Goal: Transaction & Acquisition: Purchase product/service

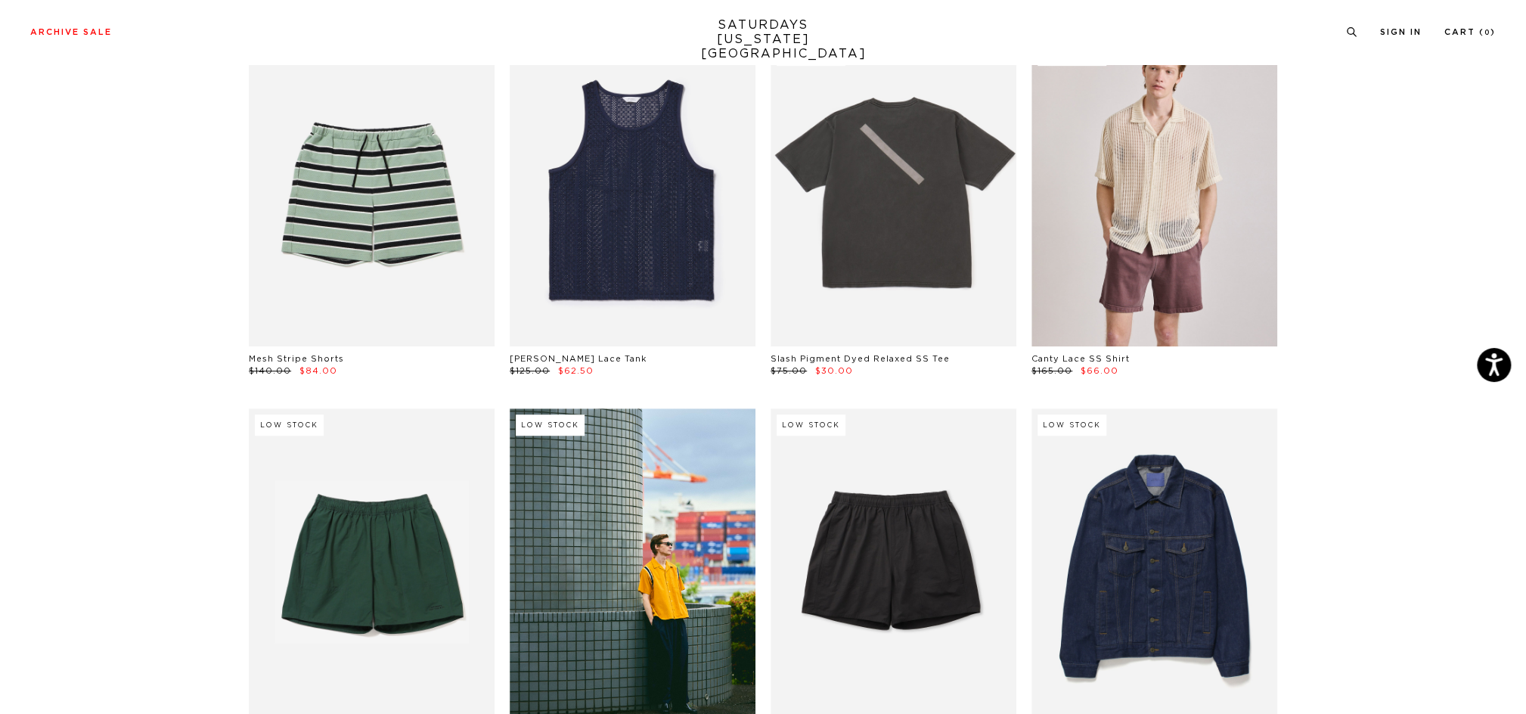
scroll to position [448, 0]
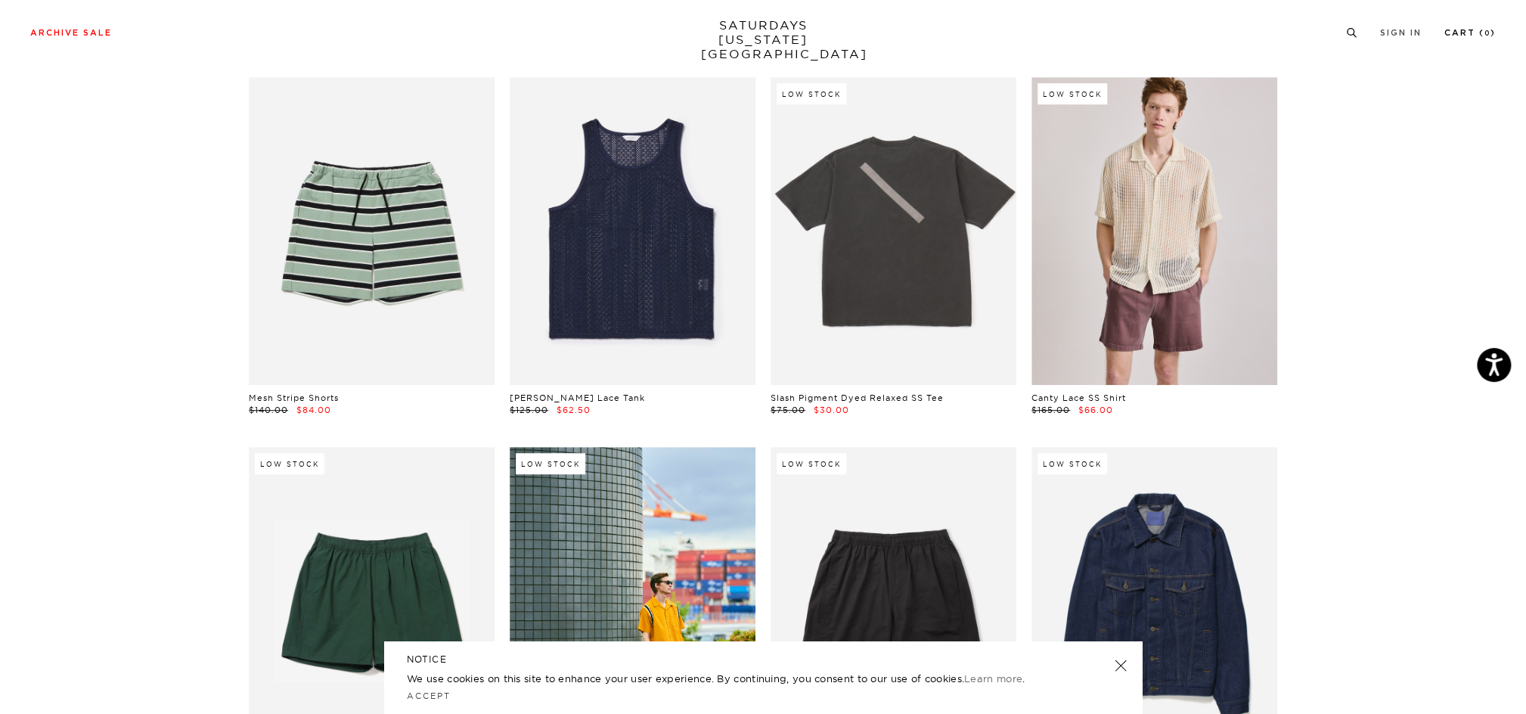
drag, startPoint x: 1528, startPoint y: 15, endPoint x: 1413, endPoint y: 53, distance: 121.0
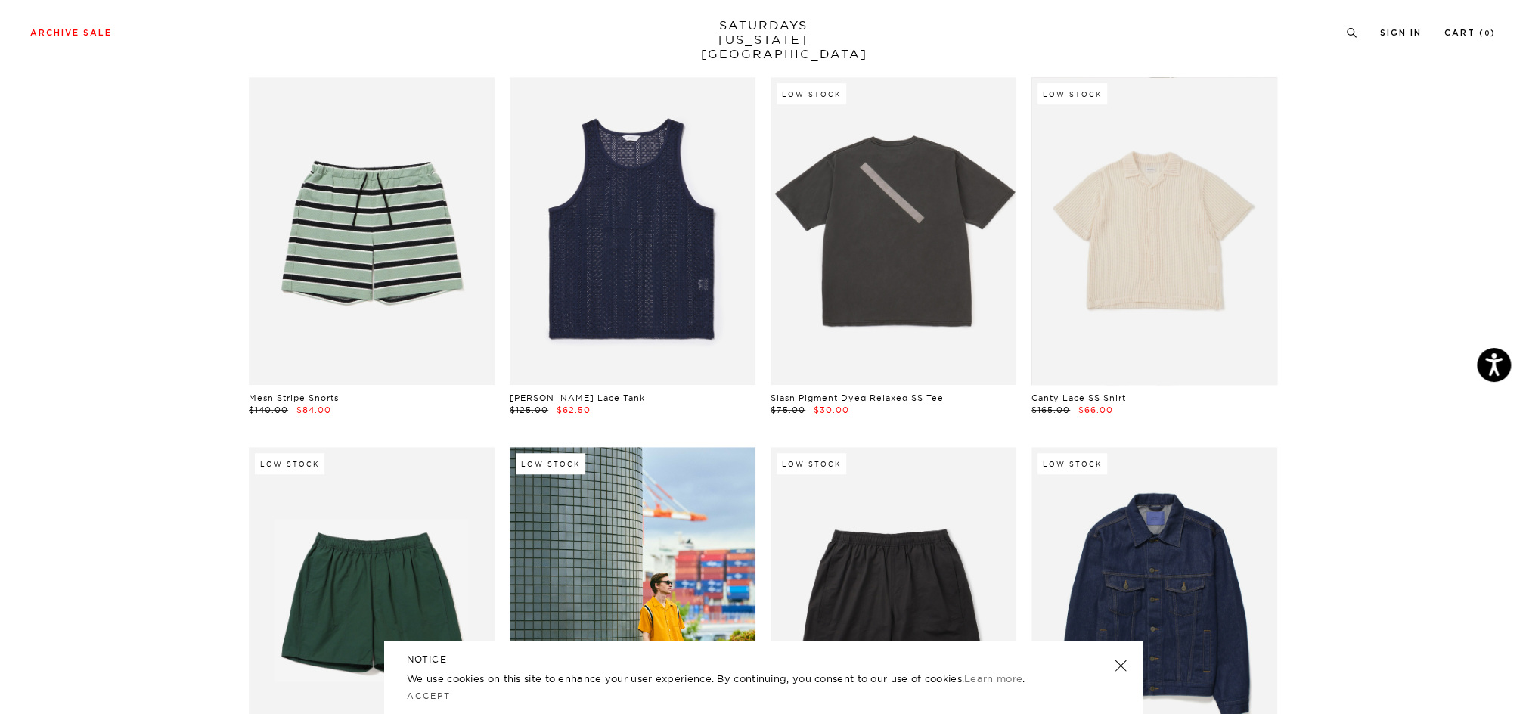
click at [1177, 232] on link at bounding box center [1155, 230] width 246 height 307
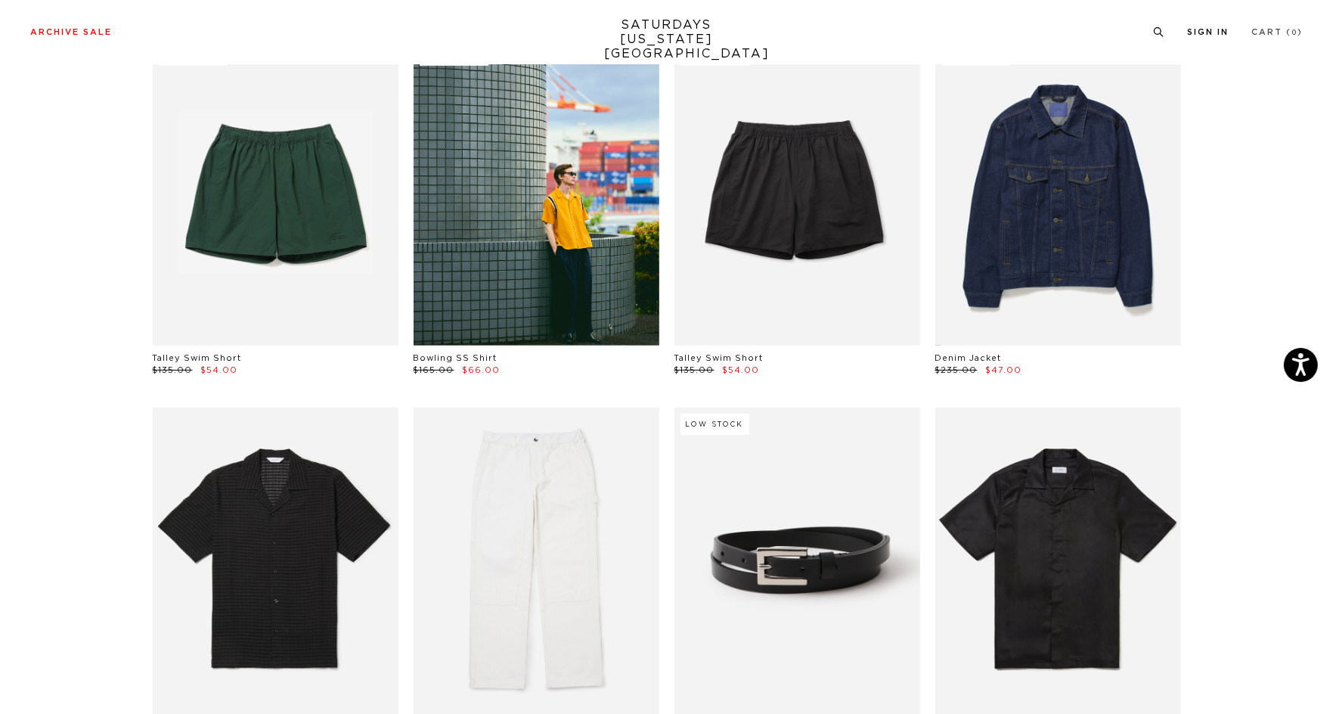
scroll to position [817, 0]
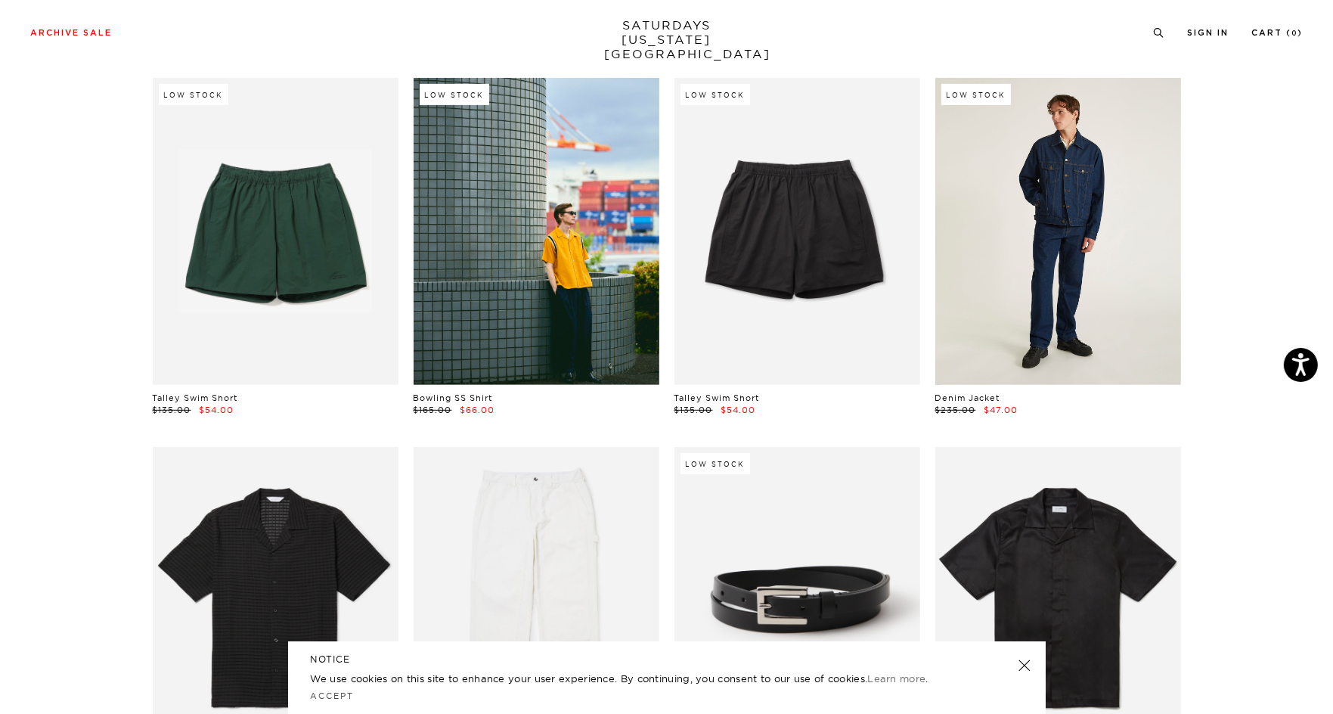
click at [1061, 282] on link at bounding box center [1058, 231] width 246 height 307
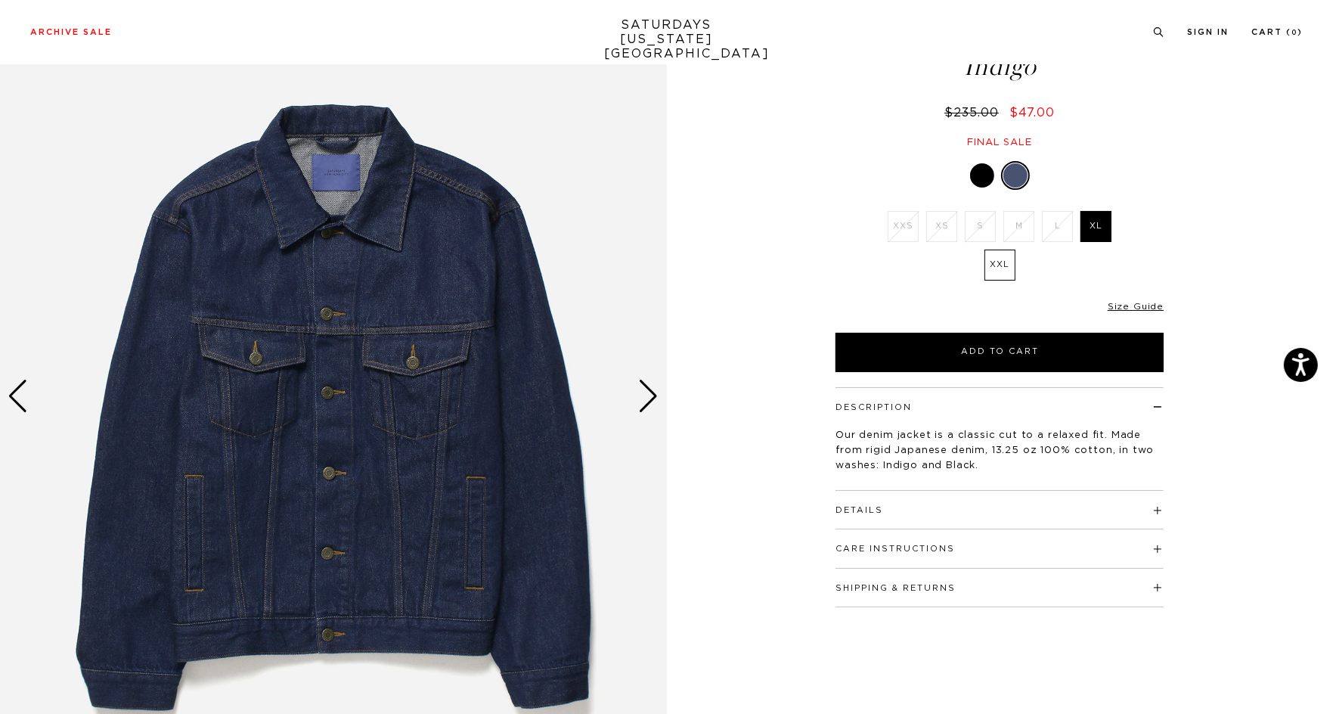
scroll to position [95, 0]
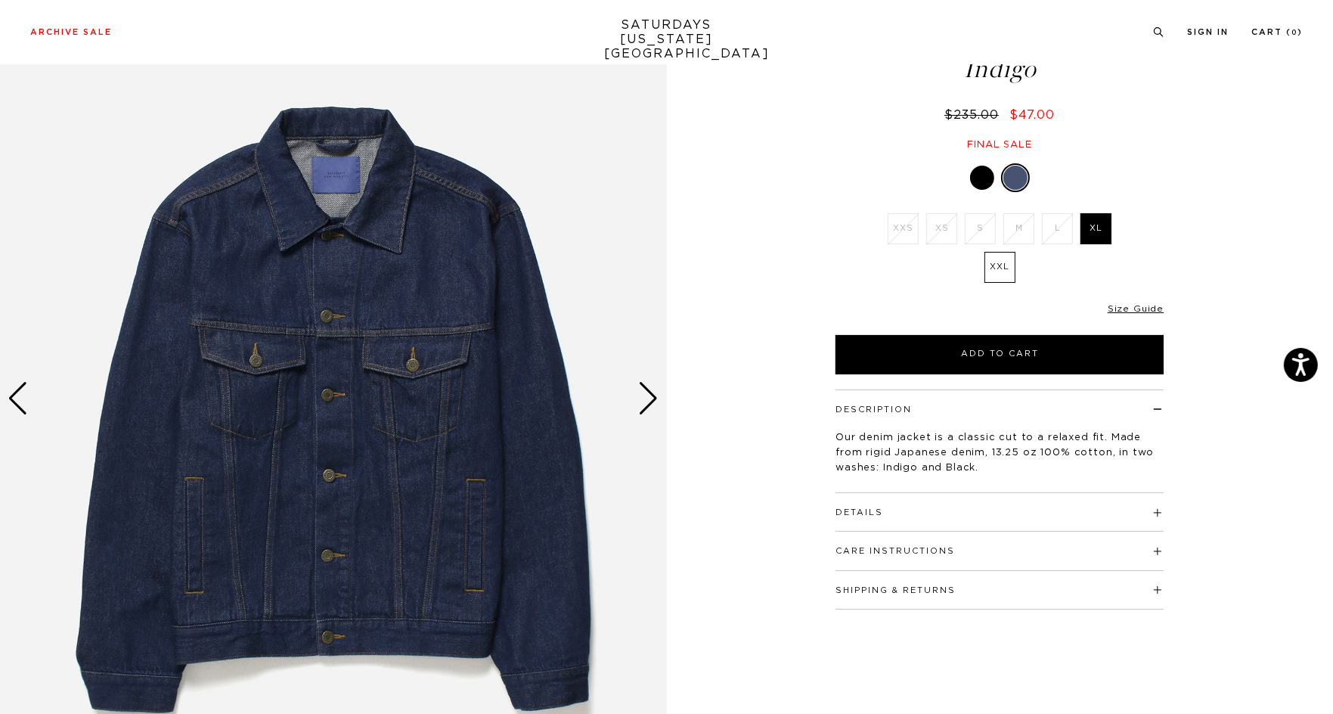
click at [654, 400] on div "Next slide" at bounding box center [649, 398] width 20 height 33
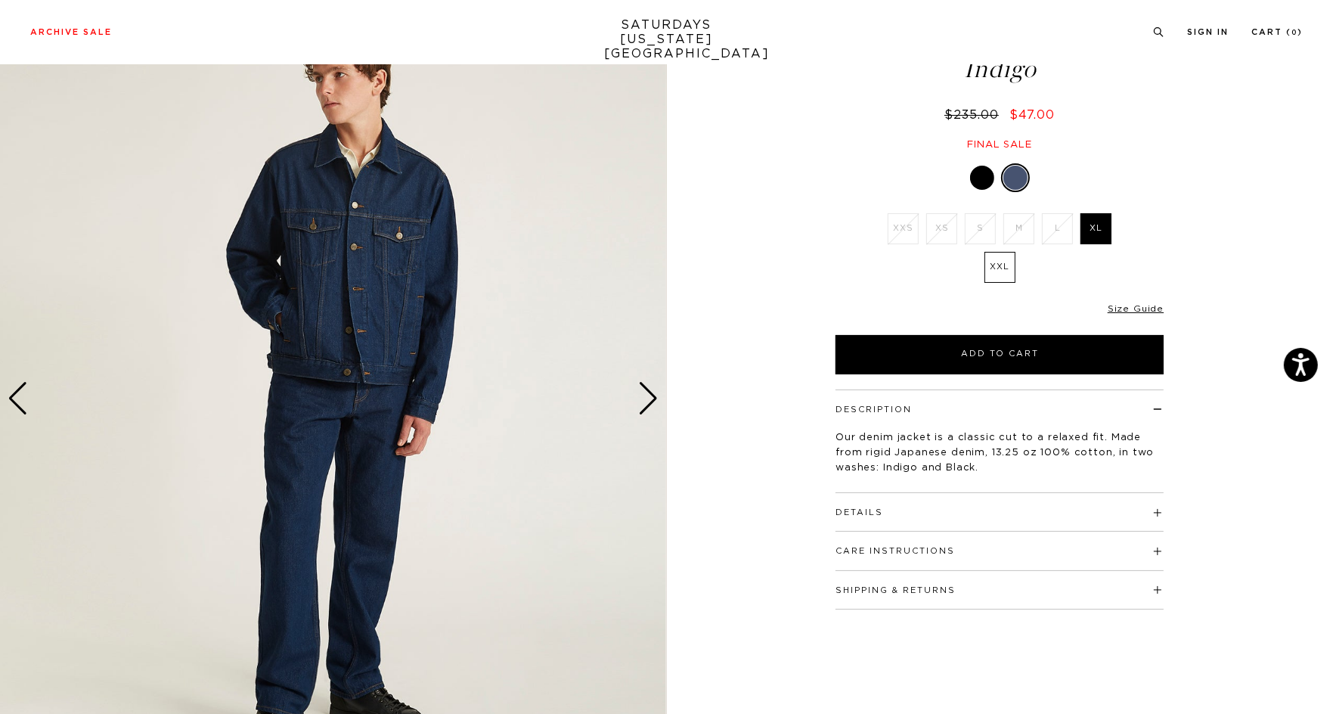
click at [633, 398] on img at bounding box center [331, 398] width 667 height 833
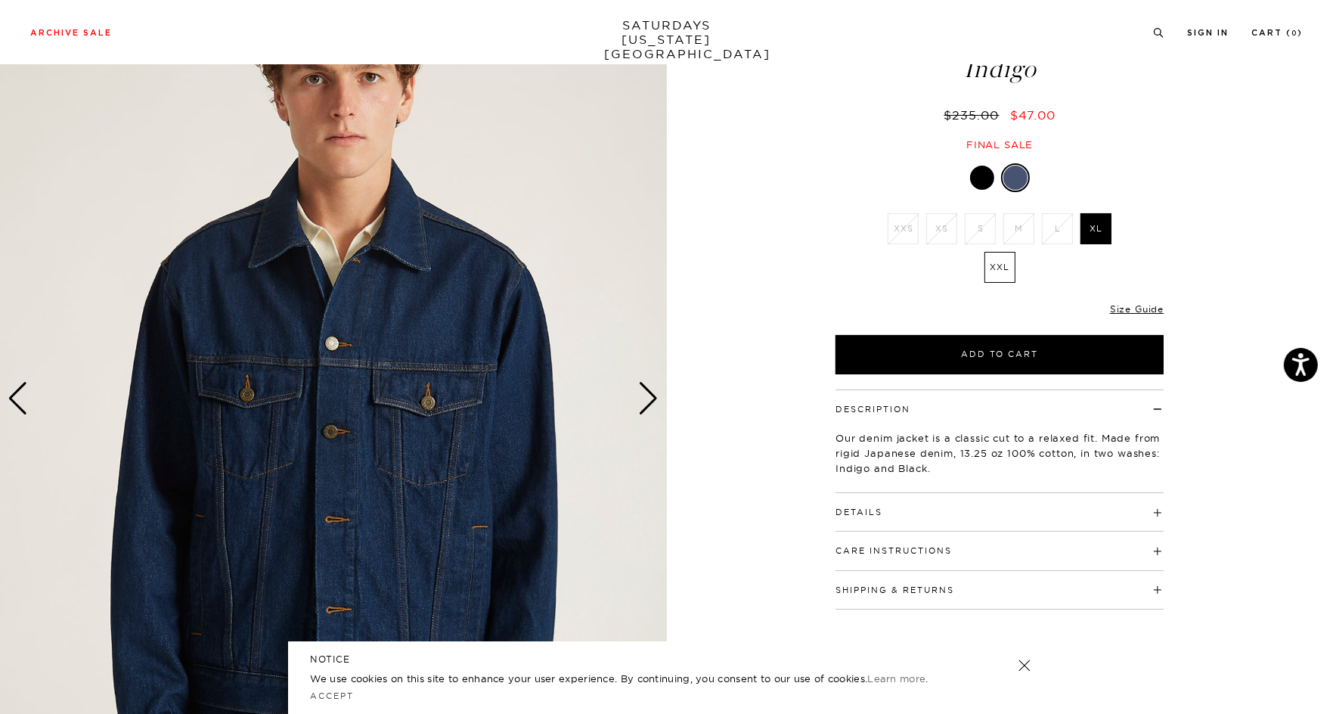
click at [645, 389] on div "Next slide" at bounding box center [649, 398] width 20 height 33
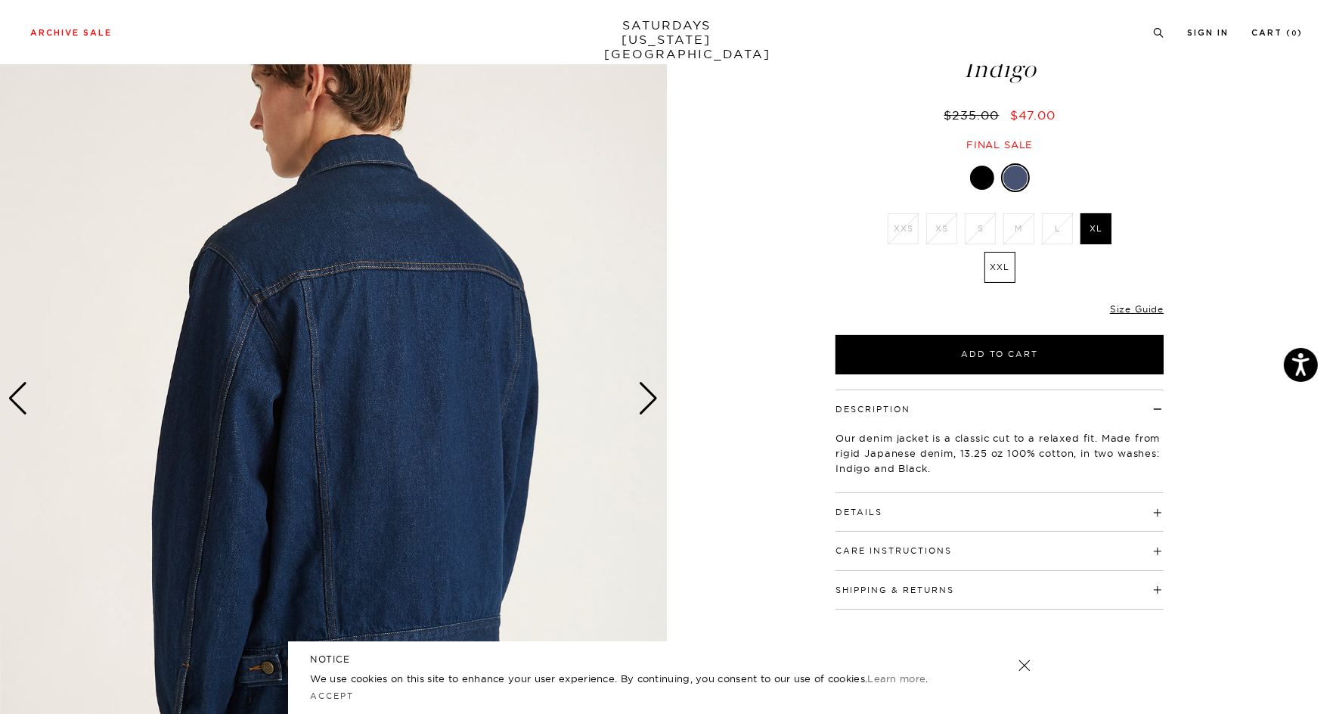
click at [636, 394] on img at bounding box center [334, 398] width 667 height 833
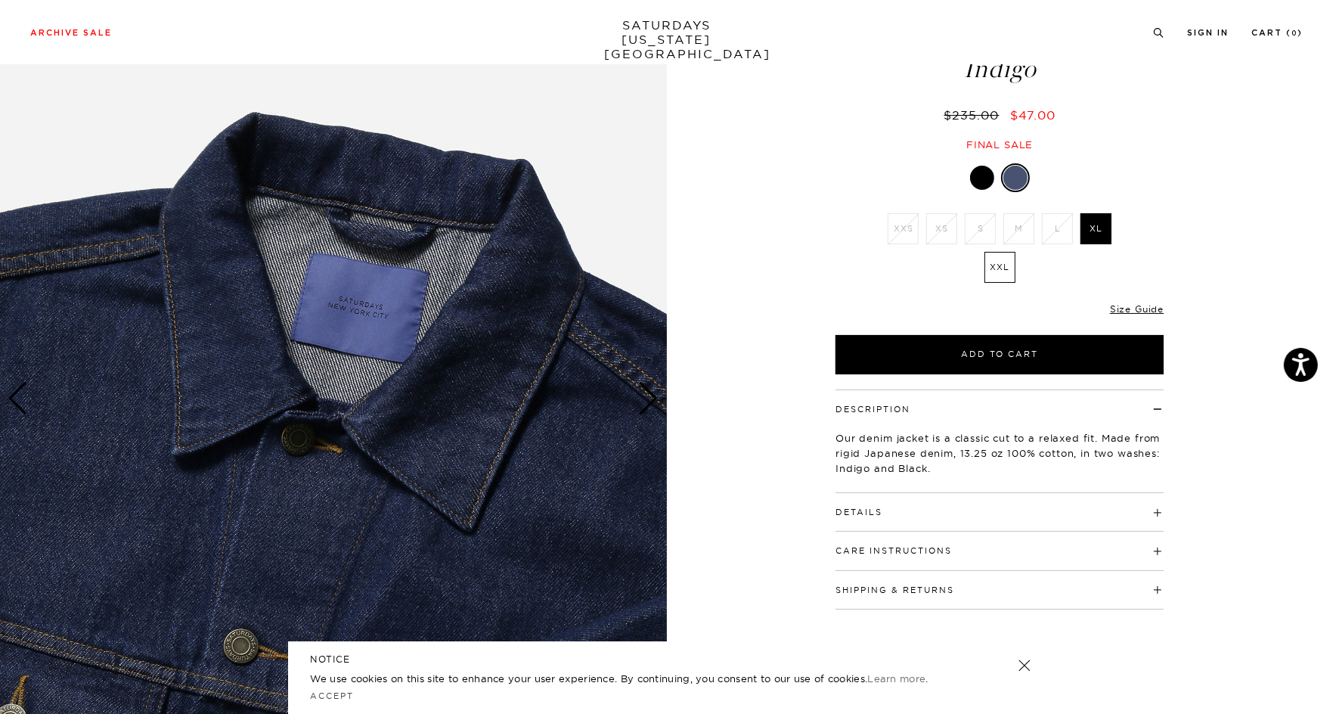
click at [635, 394] on img at bounding box center [333, 398] width 667 height 833
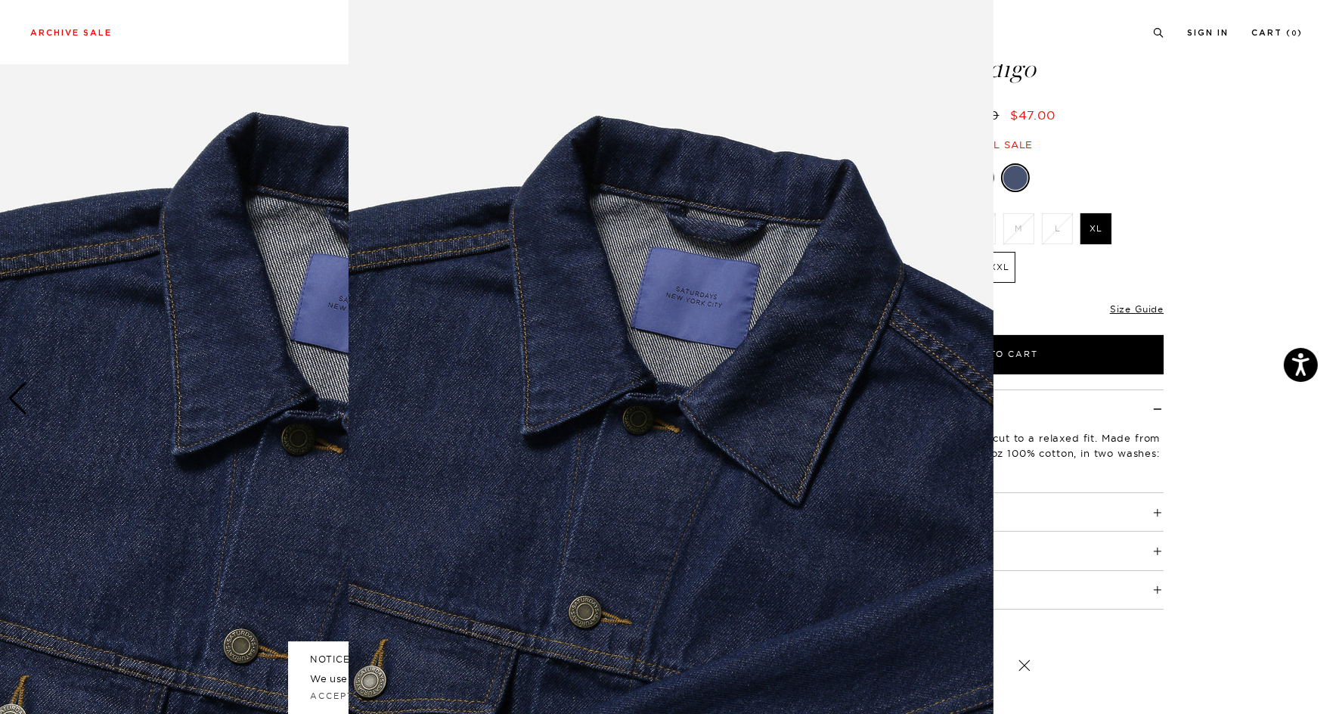
scroll to position [2, 0]
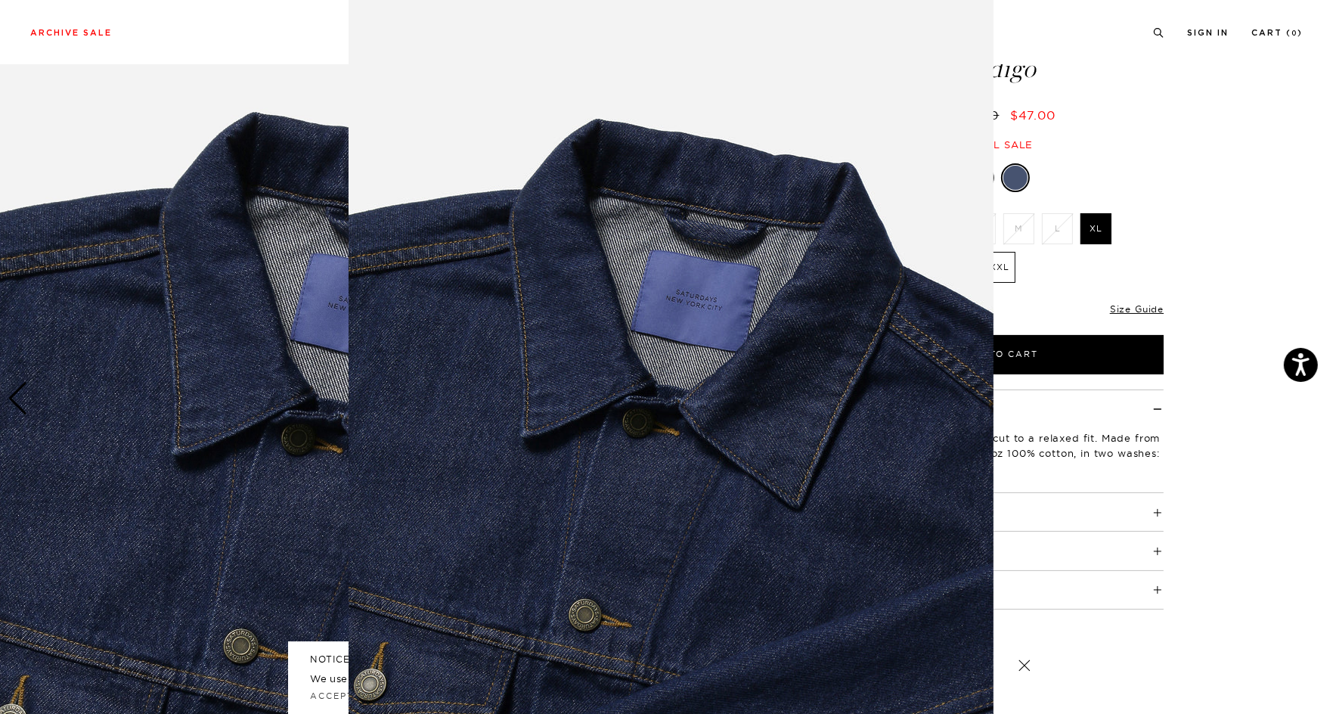
click at [189, 33] on figure at bounding box center [666, 357] width 1333 height 714
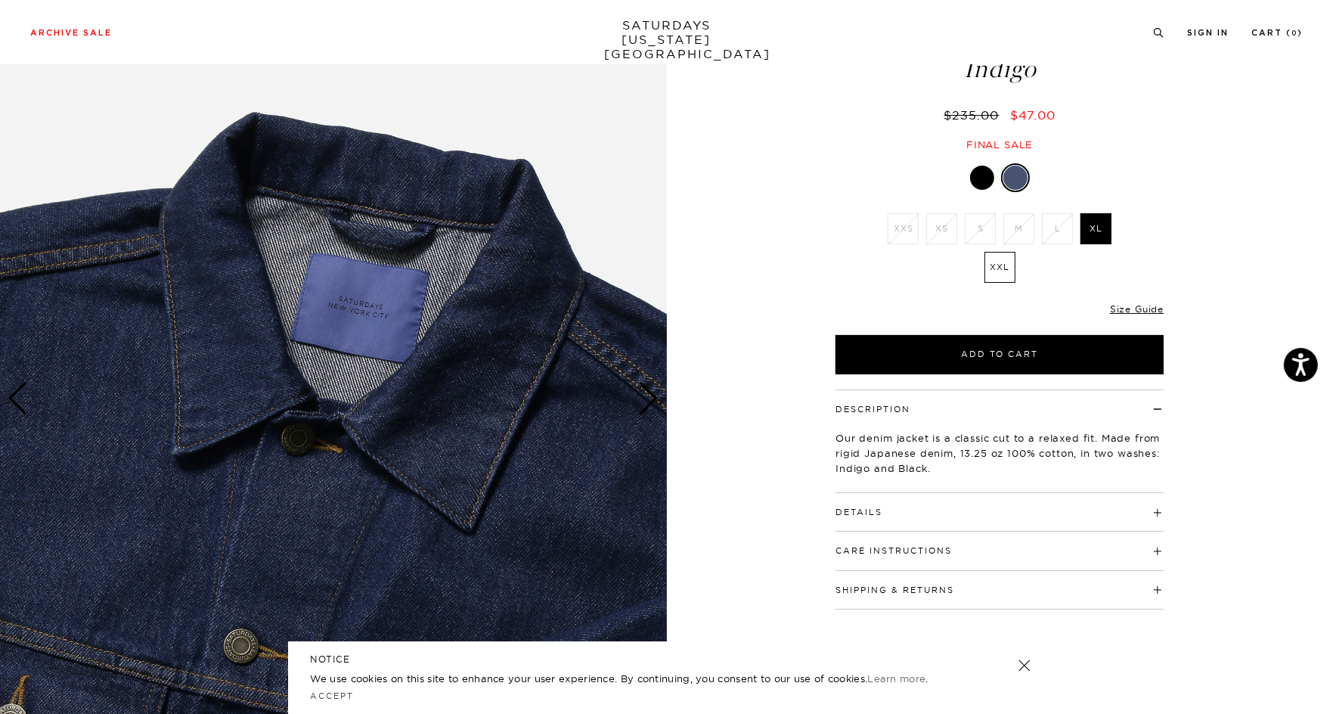
click at [1035, 671] on div "NOTICE We use cookies on this site to enhance your user experience. By continui…" at bounding box center [667, 677] width 758 height 73
click at [1025, 665] on link at bounding box center [1023, 665] width 21 height 21
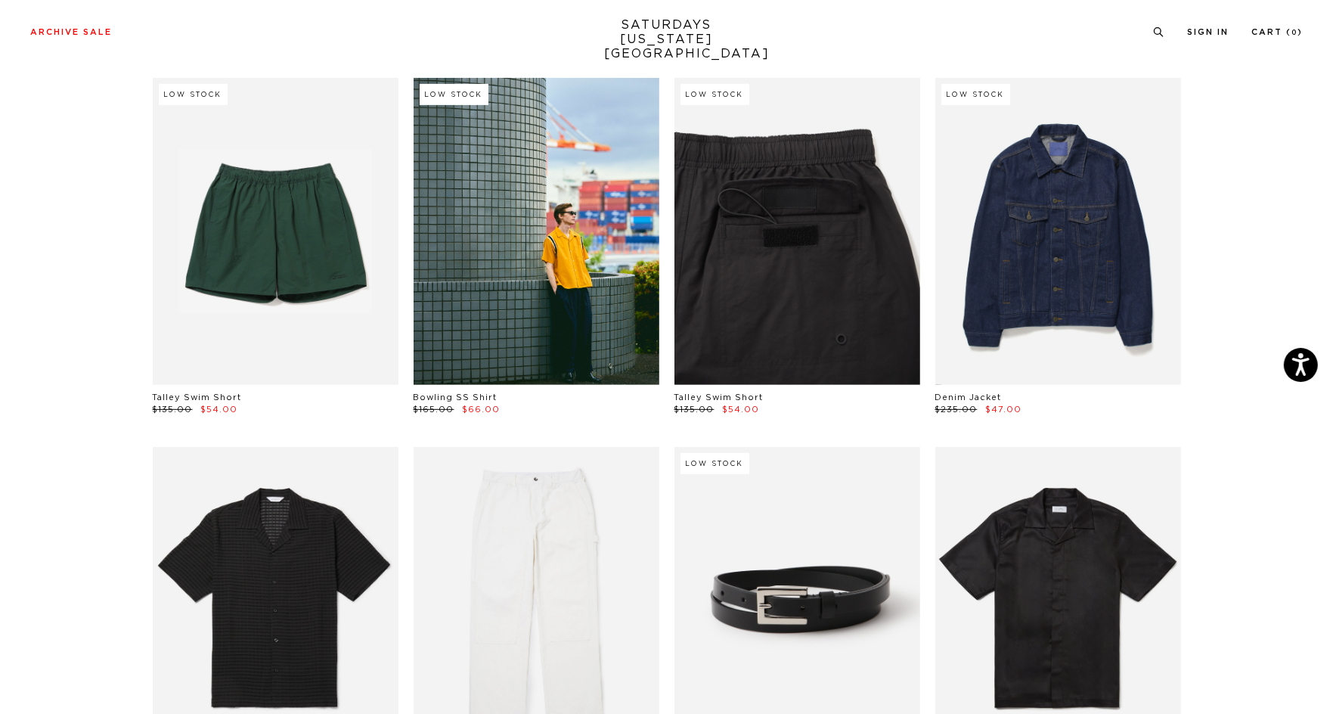
click at [793, 317] on link at bounding box center [798, 231] width 246 height 307
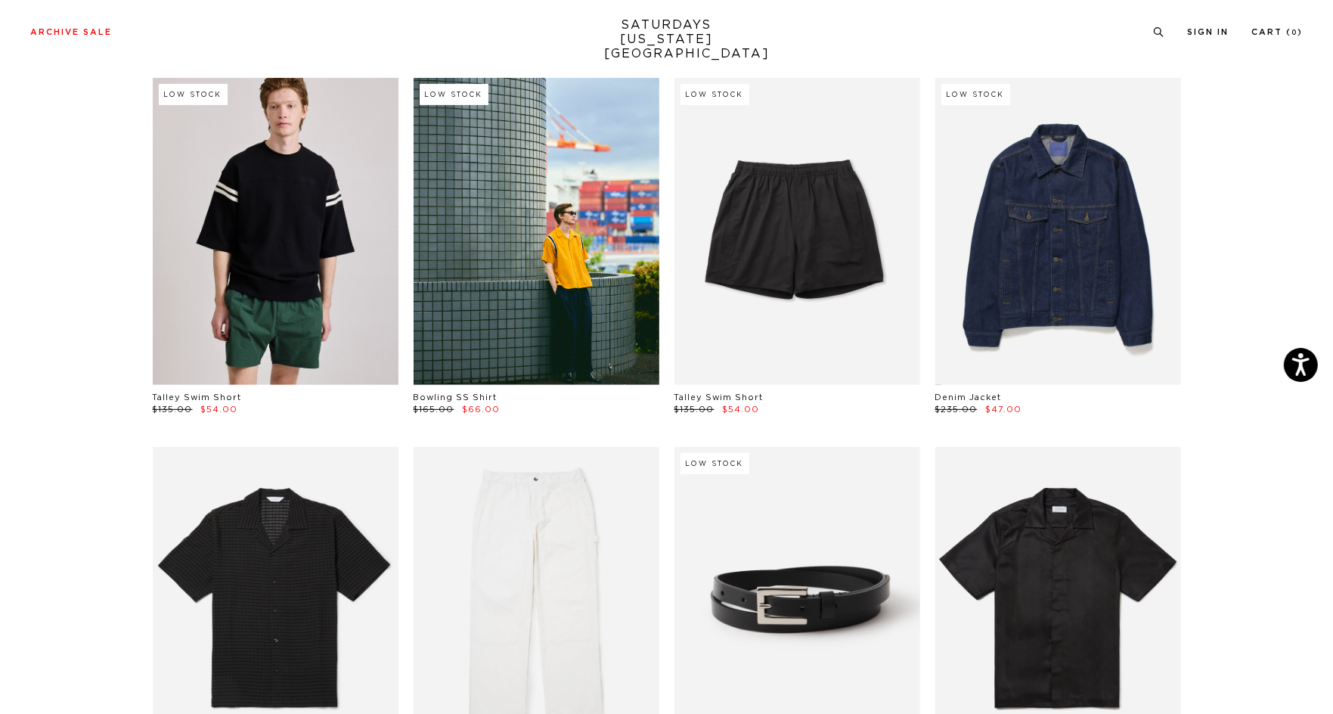
click at [261, 271] on link at bounding box center [276, 231] width 246 height 307
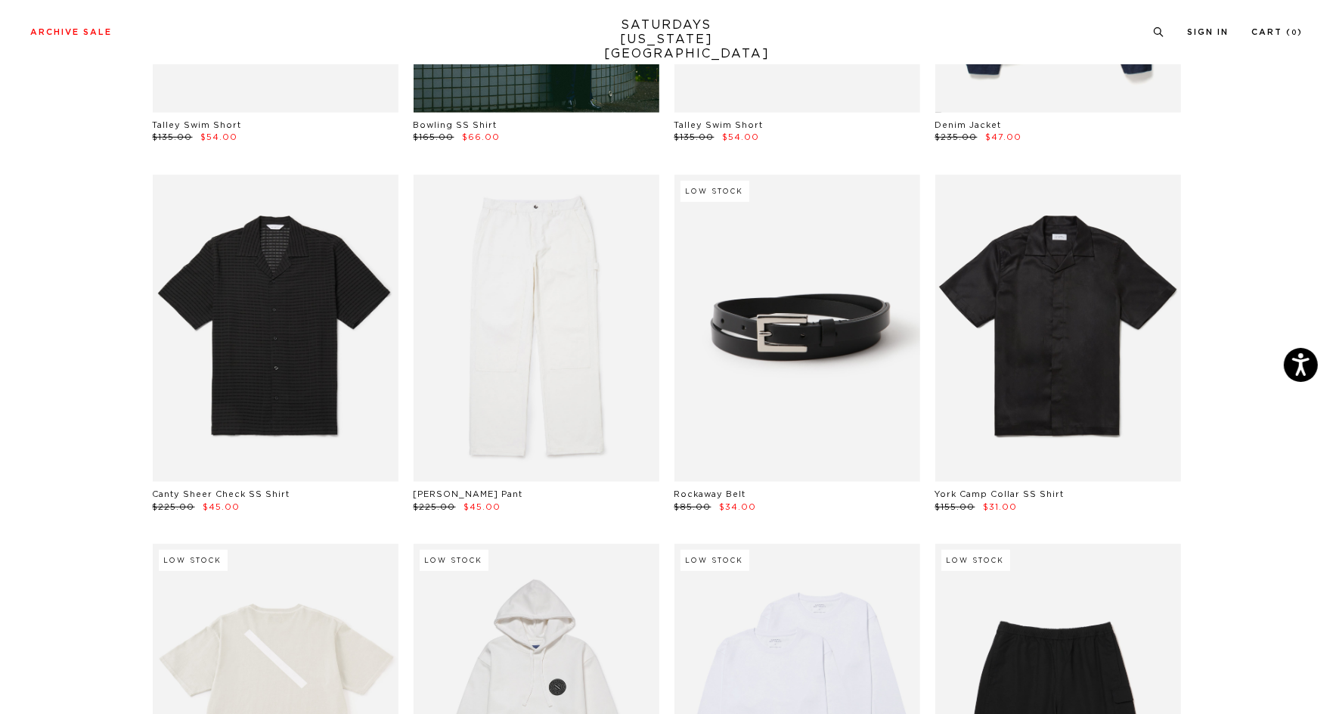
scroll to position [1206, 0]
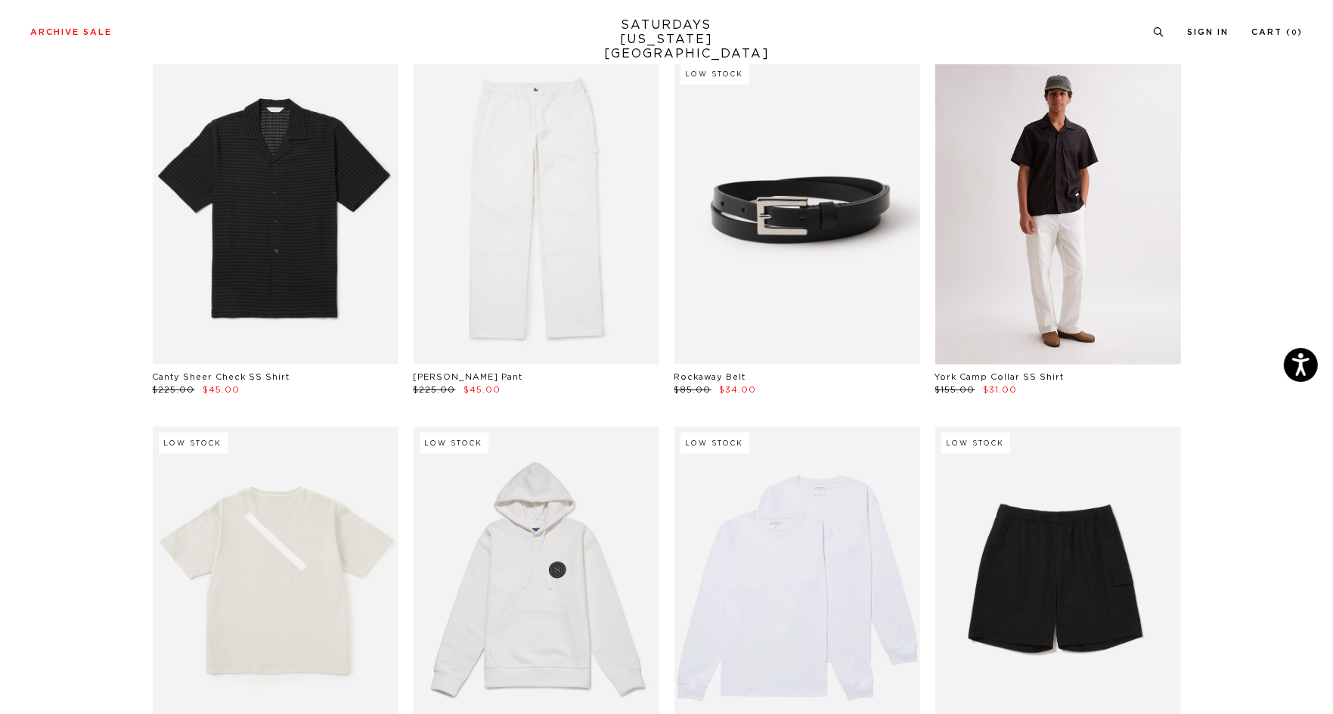
click at [1035, 228] on link at bounding box center [1058, 210] width 246 height 307
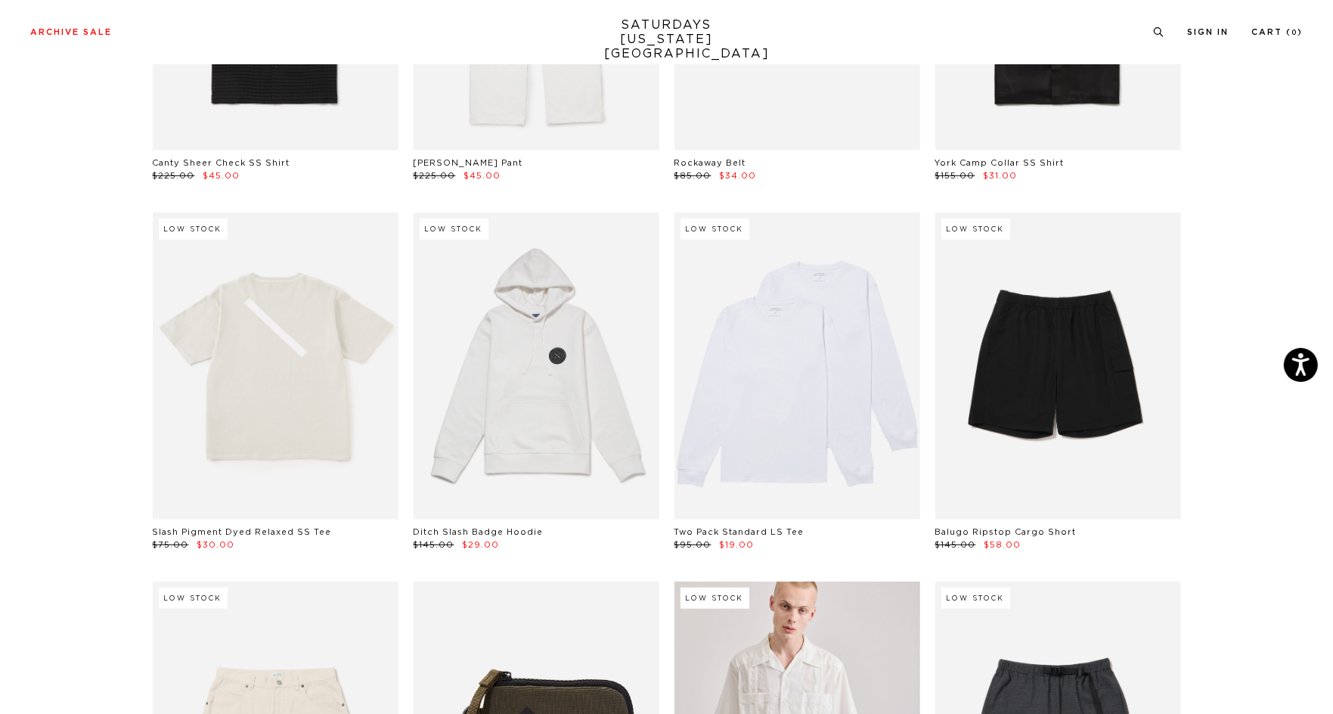
scroll to position [1401, 0]
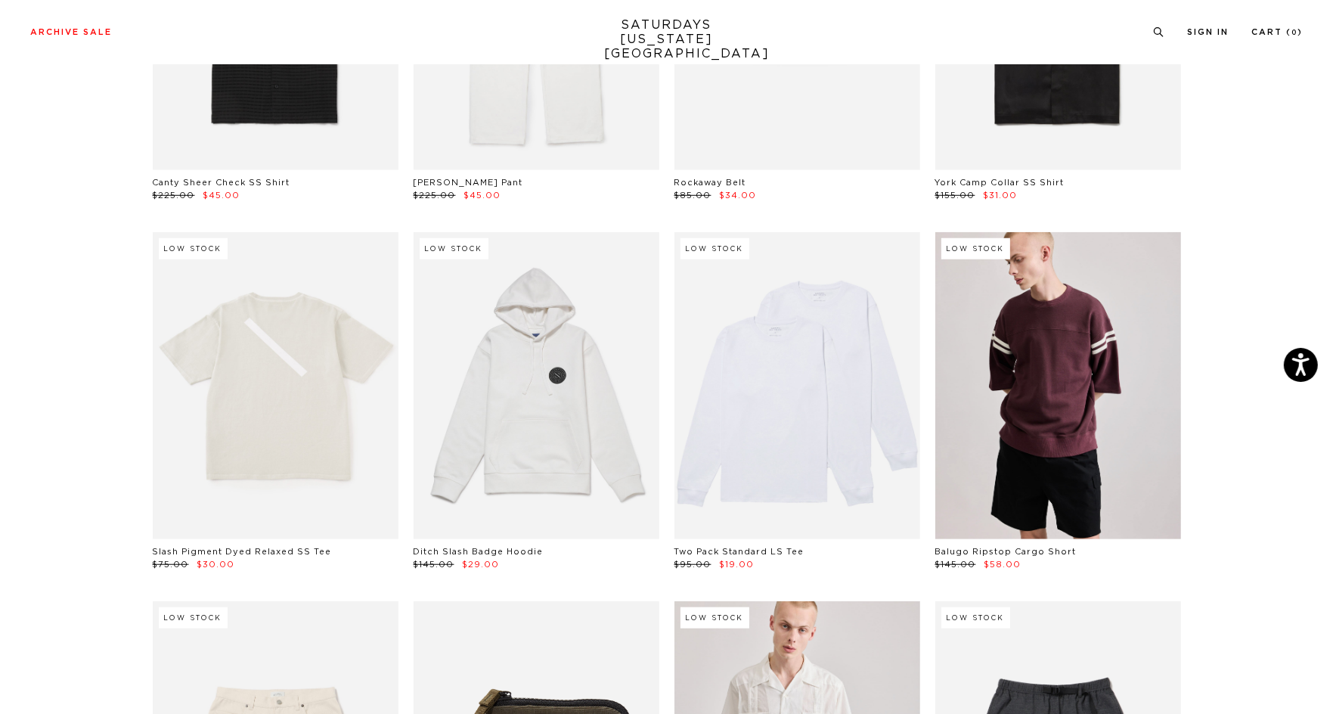
click at [1042, 420] on link at bounding box center [1058, 385] width 246 height 307
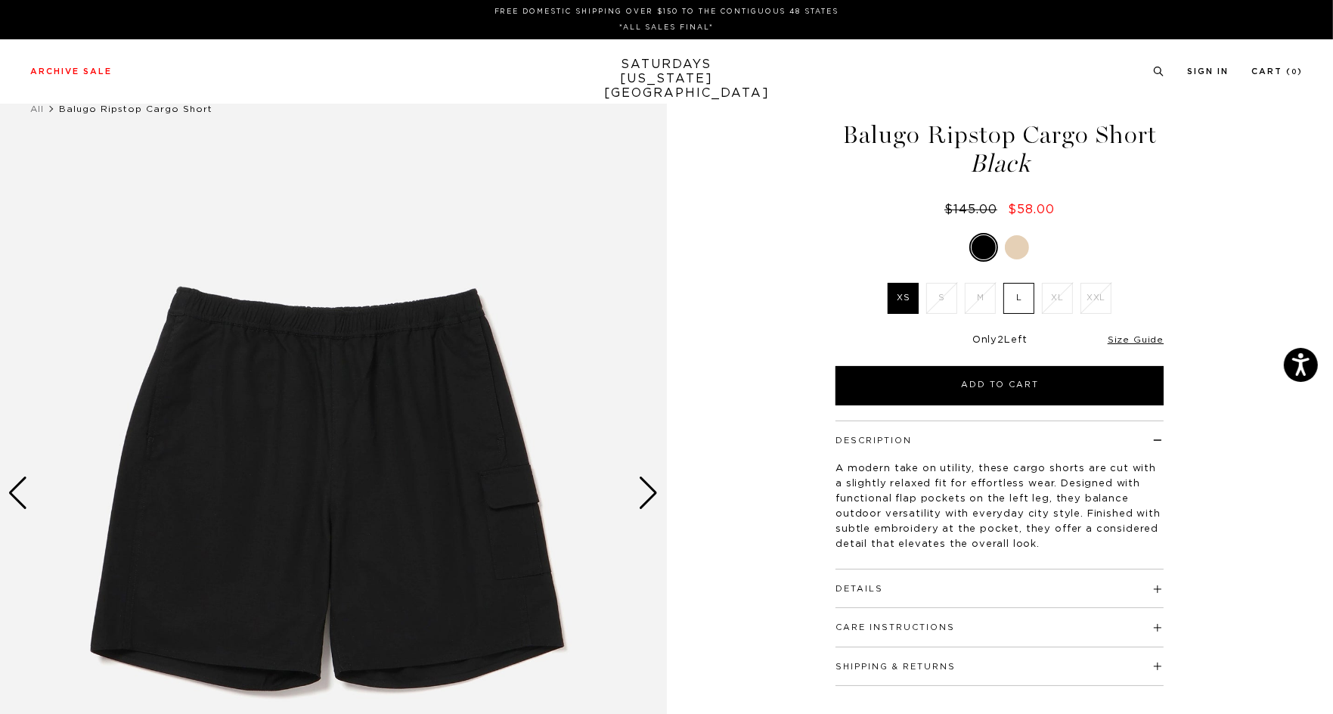
click at [653, 498] on div "Next slide" at bounding box center [649, 492] width 20 height 33
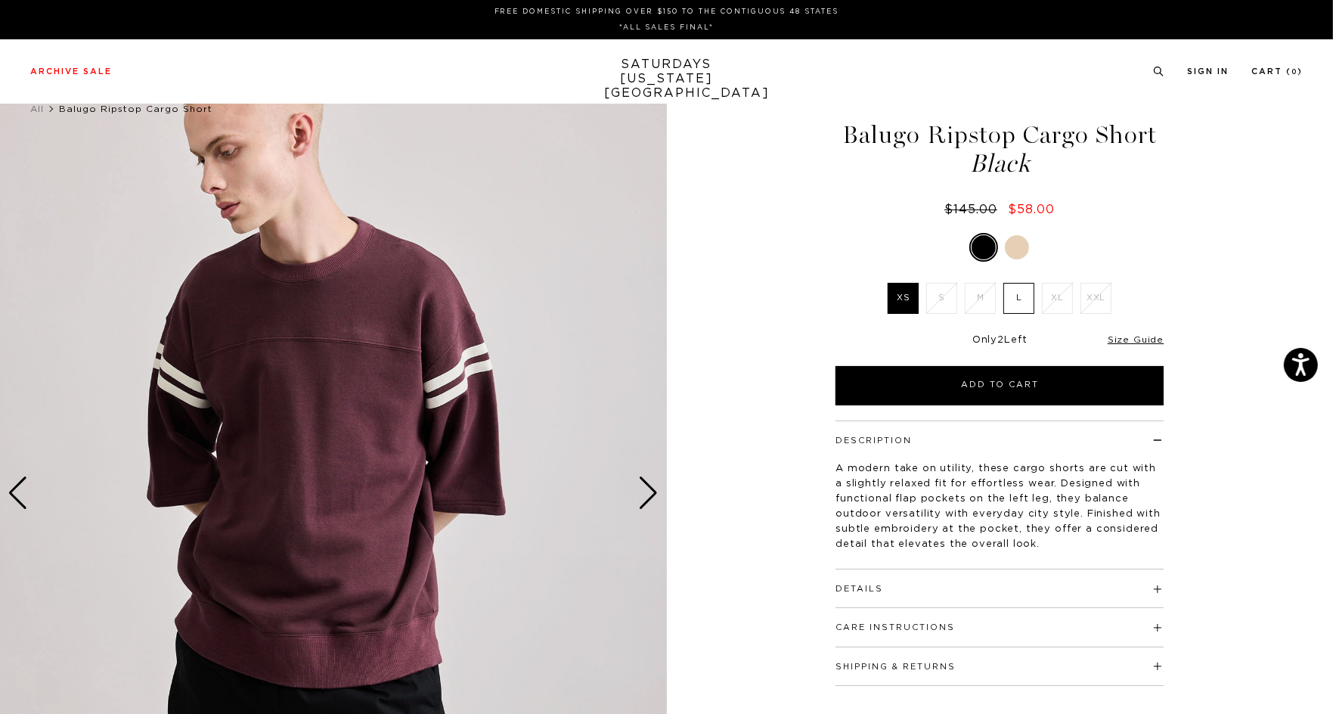
click at [656, 503] on div "Next slide" at bounding box center [649, 492] width 20 height 33
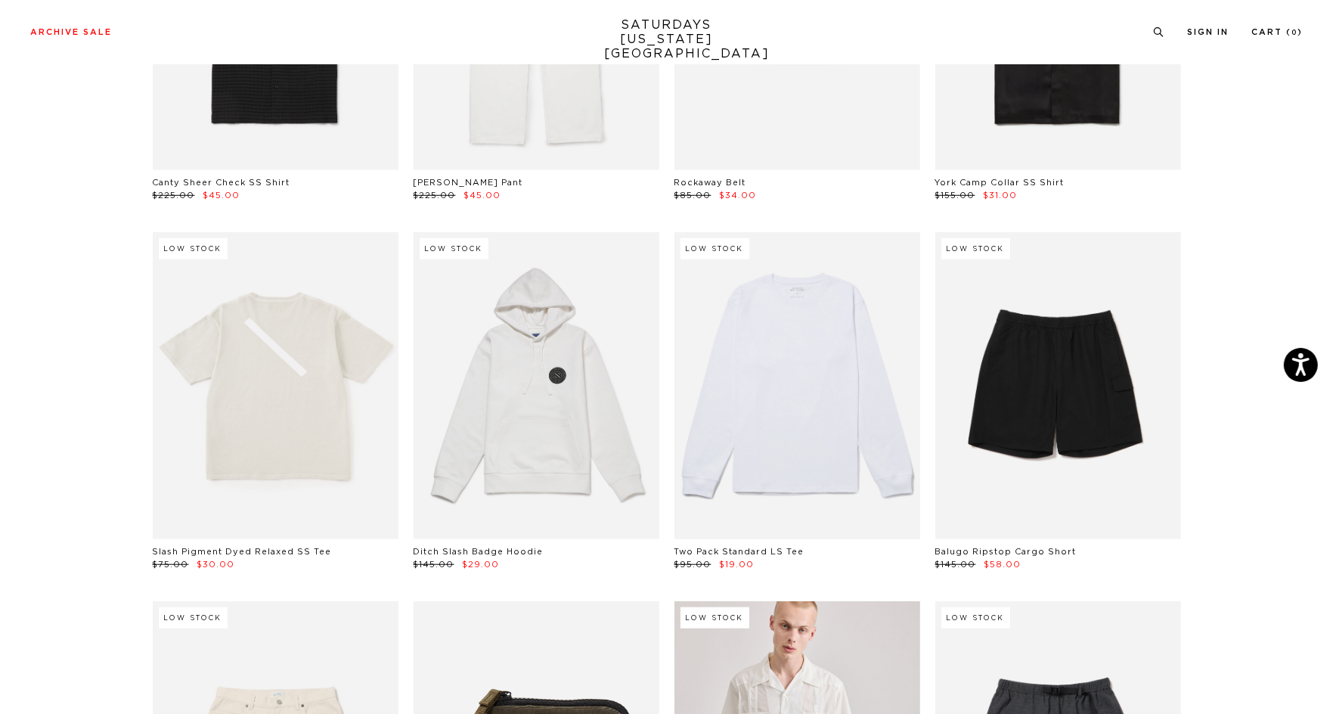
click at [787, 426] on link at bounding box center [798, 385] width 246 height 307
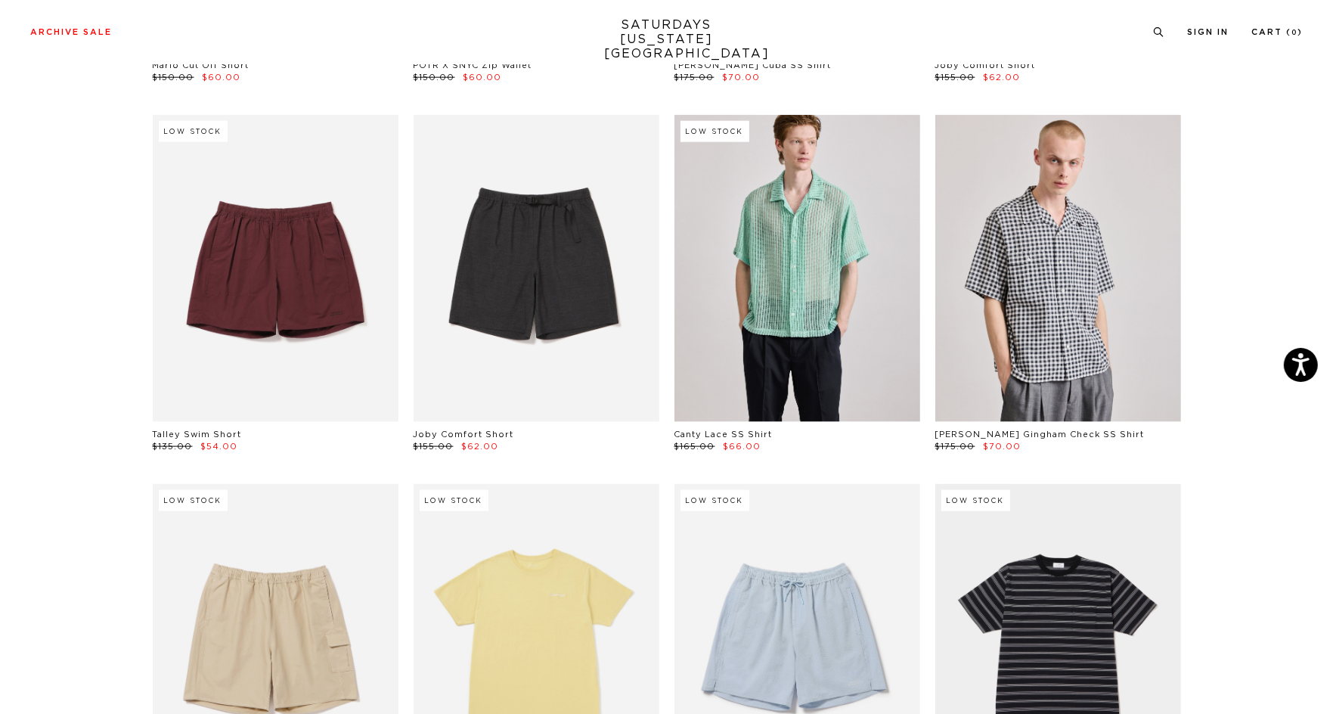
scroll to position [2257, 0]
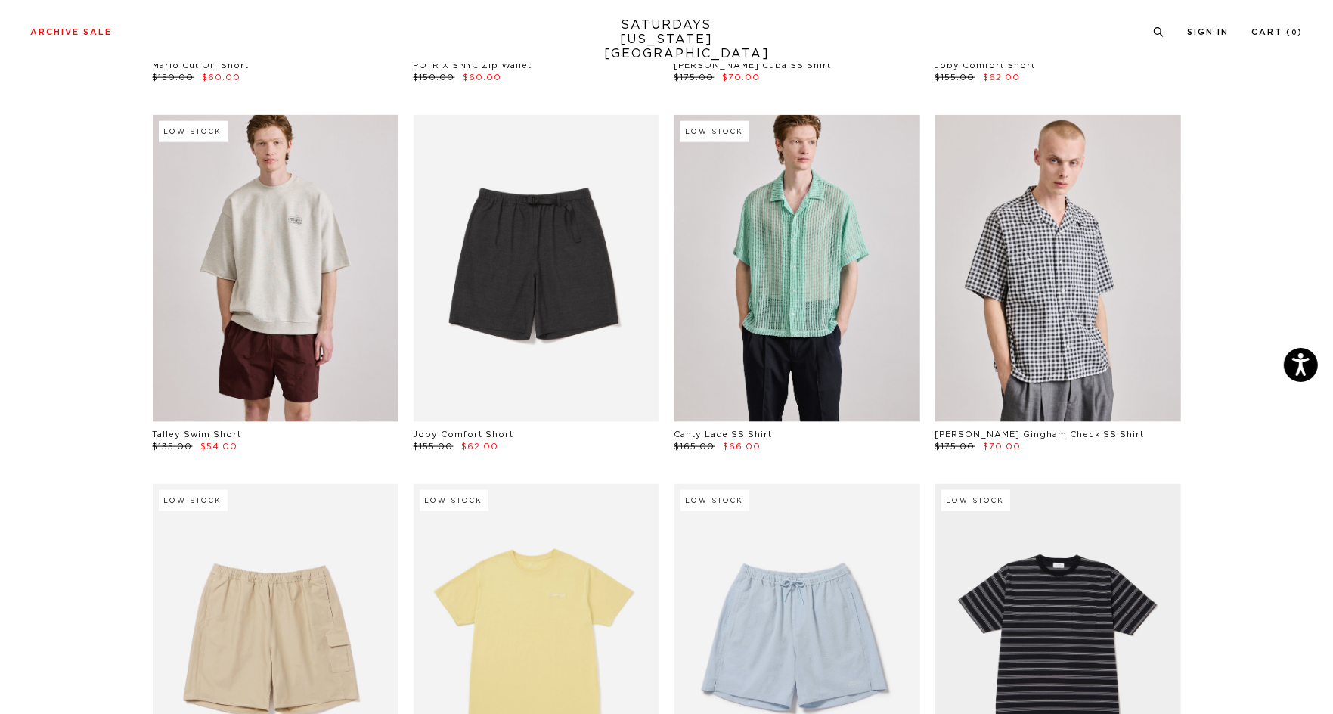
click at [252, 324] on link at bounding box center [276, 268] width 246 height 307
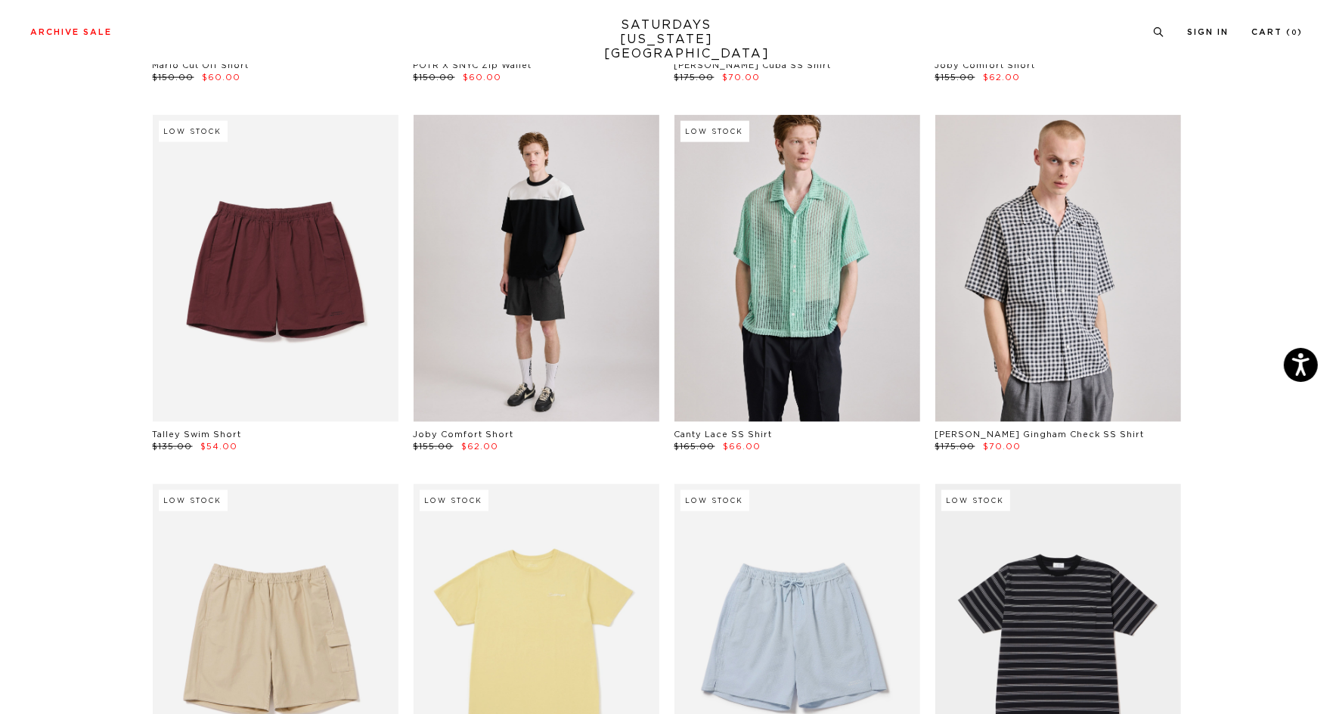
click at [520, 318] on link at bounding box center [537, 268] width 246 height 307
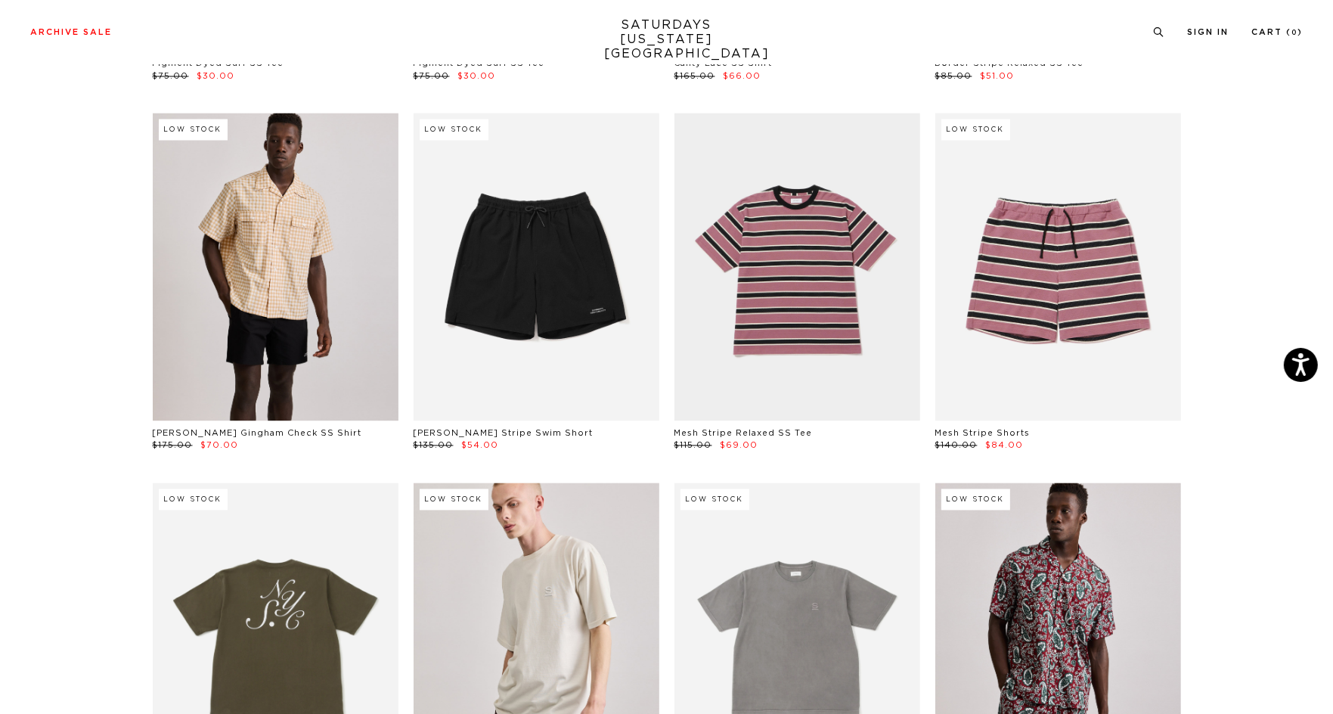
scroll to position [3385, 0]
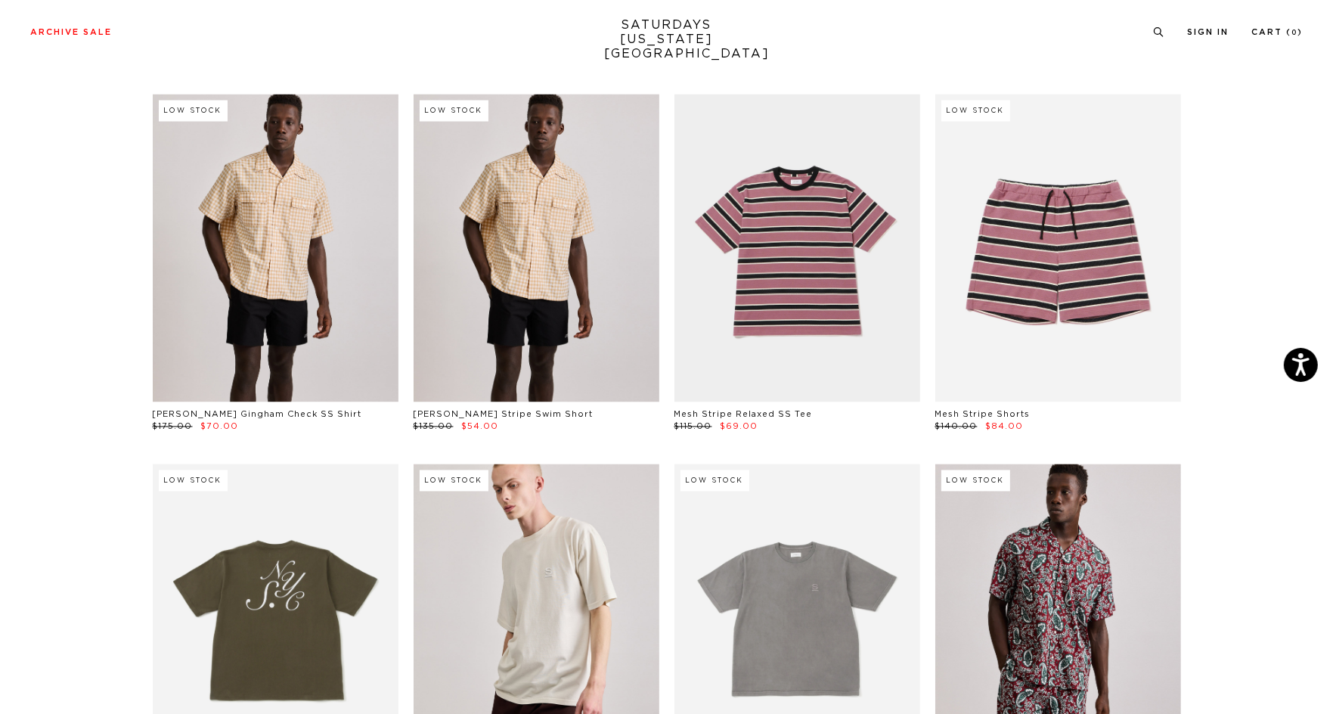
click at [504, 328] on link at bounding box center [537, 247] width 246 height 307
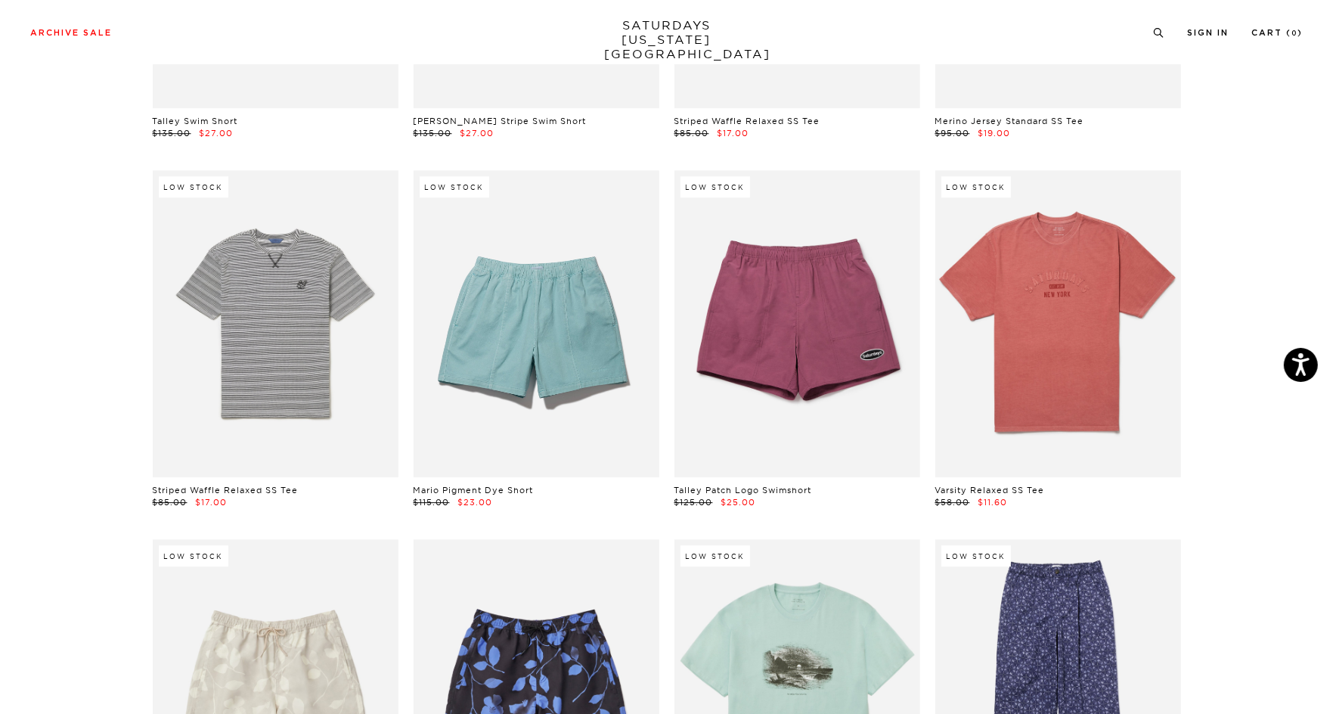
scroll to position [5234, 0]
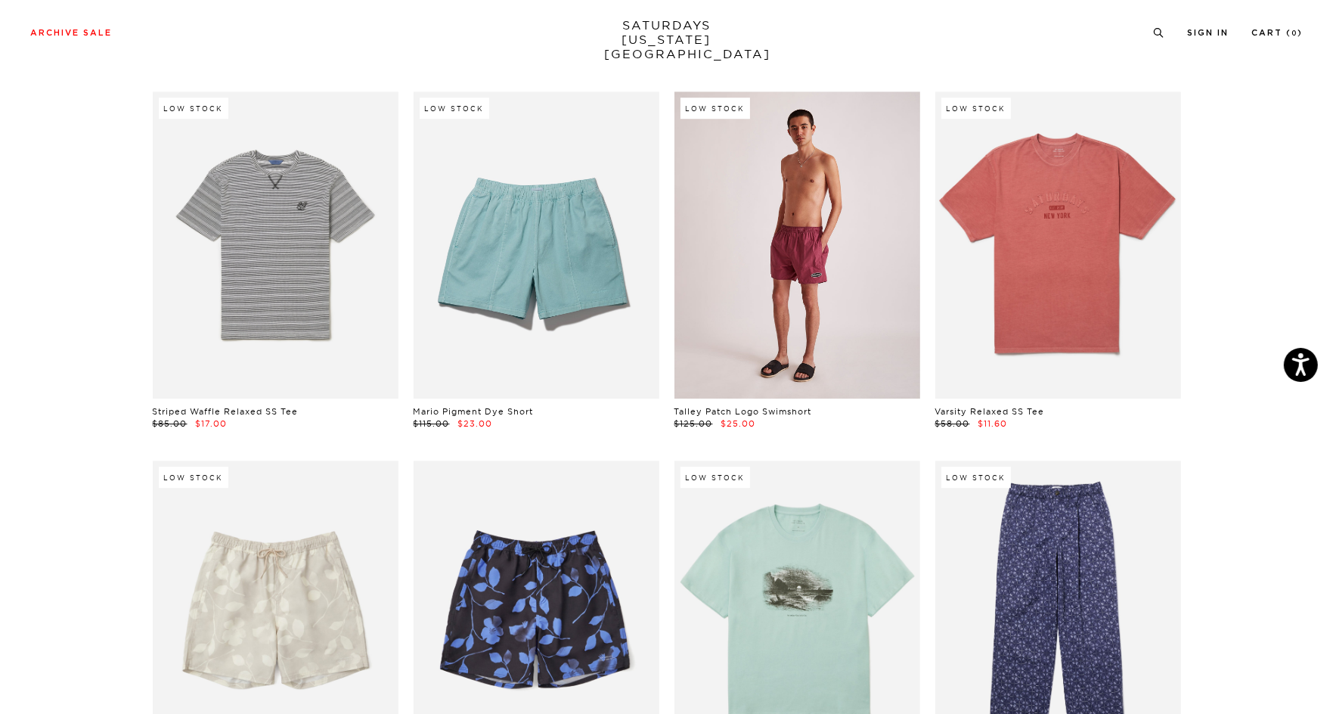
click at [759, 292] on link at bounding box center [798, 245] width 246 height 307
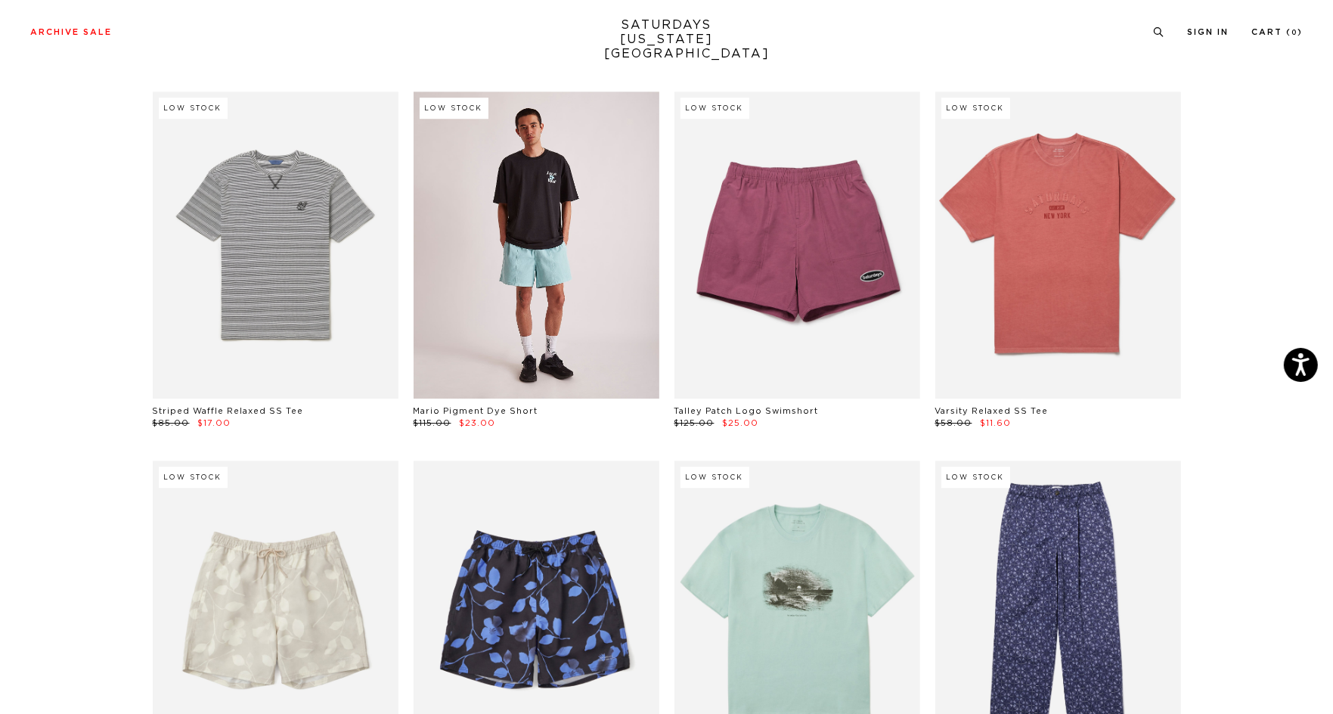
click at [507, 315] on link at bounding box center [537, 245] width 246 height 307
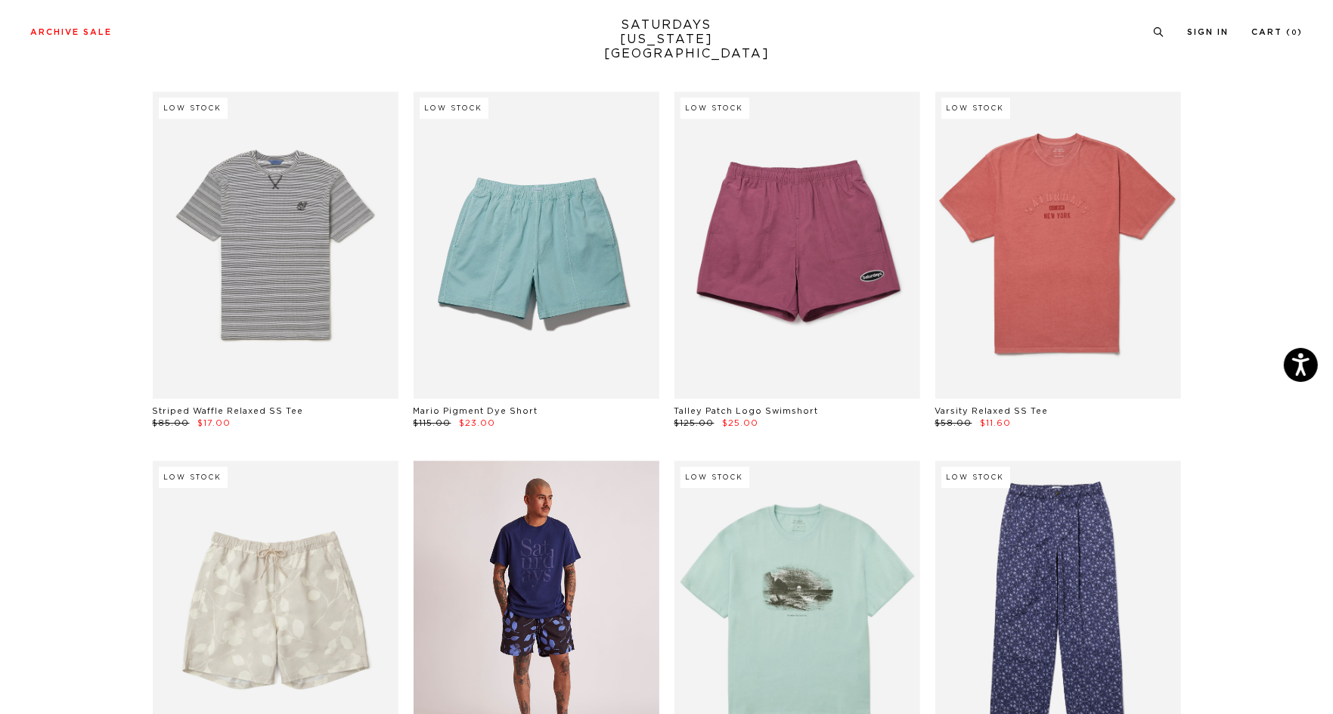
click at [538, 598] on link at bounding box center [537, 614] width 246 height 307
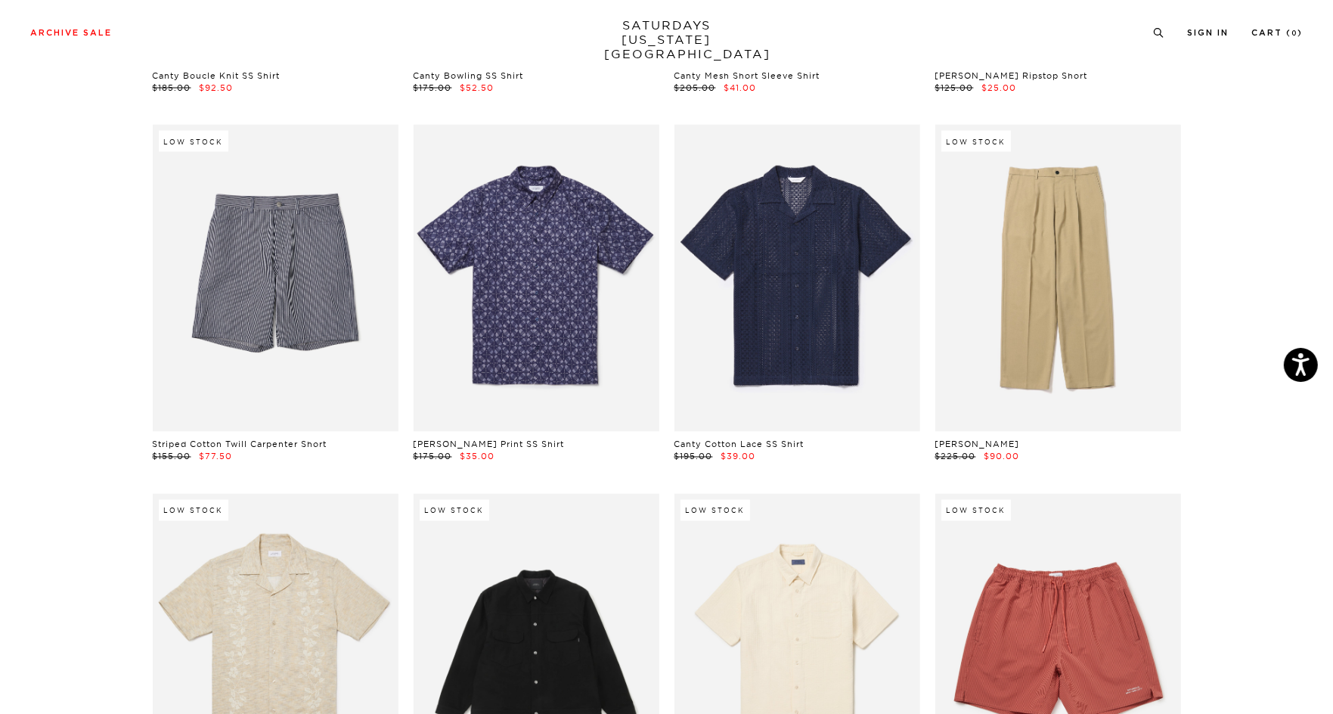
scroll to position [9651, 0]
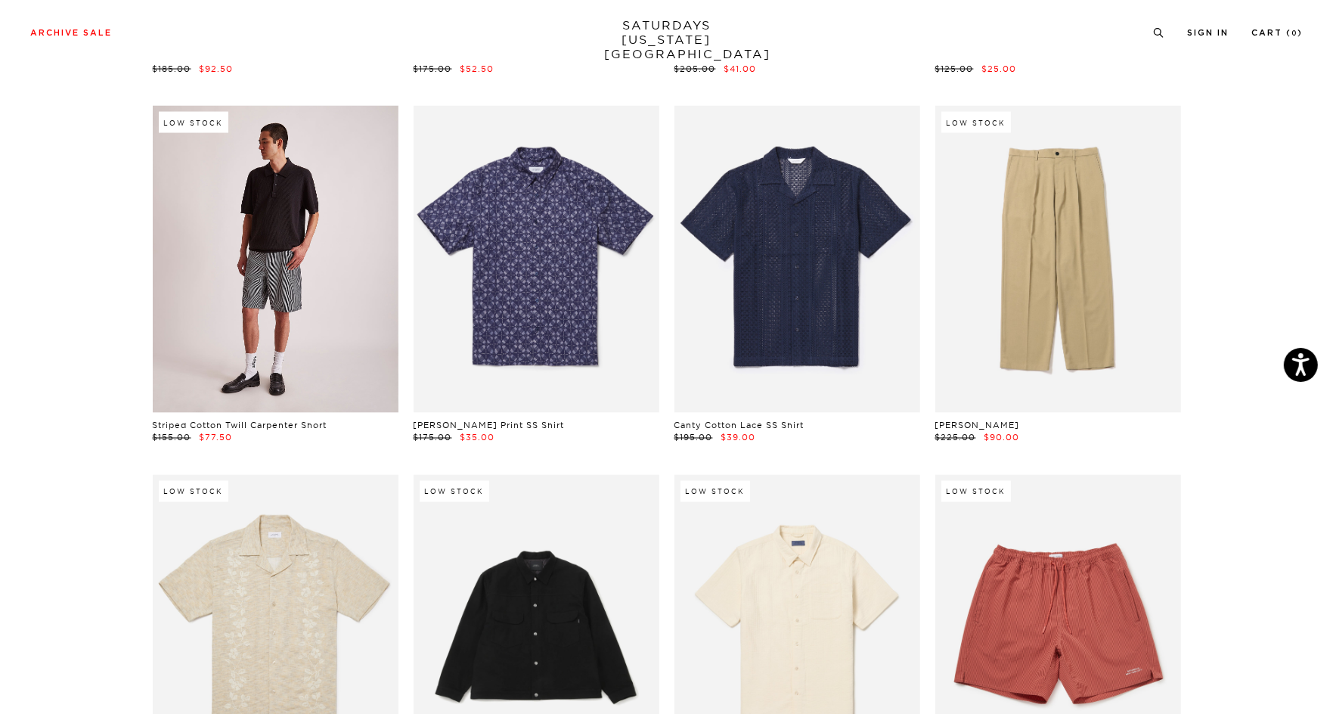
click at [254, 314] on link at bounding box center [276, 259] width 246 height 307
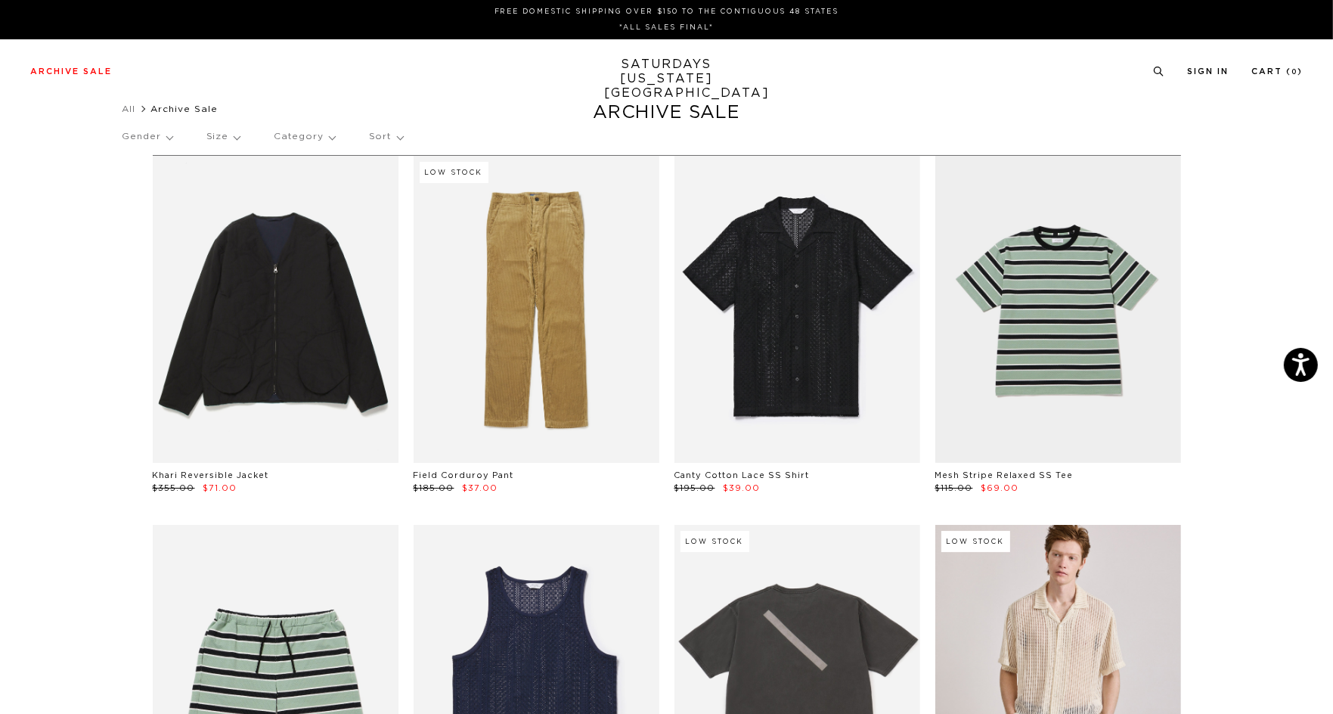
drag, startPoint x: 235, startPoint y: 136, endPoint x: 228, endPoint y: 138, distance: 7.7
click at [235, 137] on p "Size" at bounding box center [222, 136] width 33 height 35
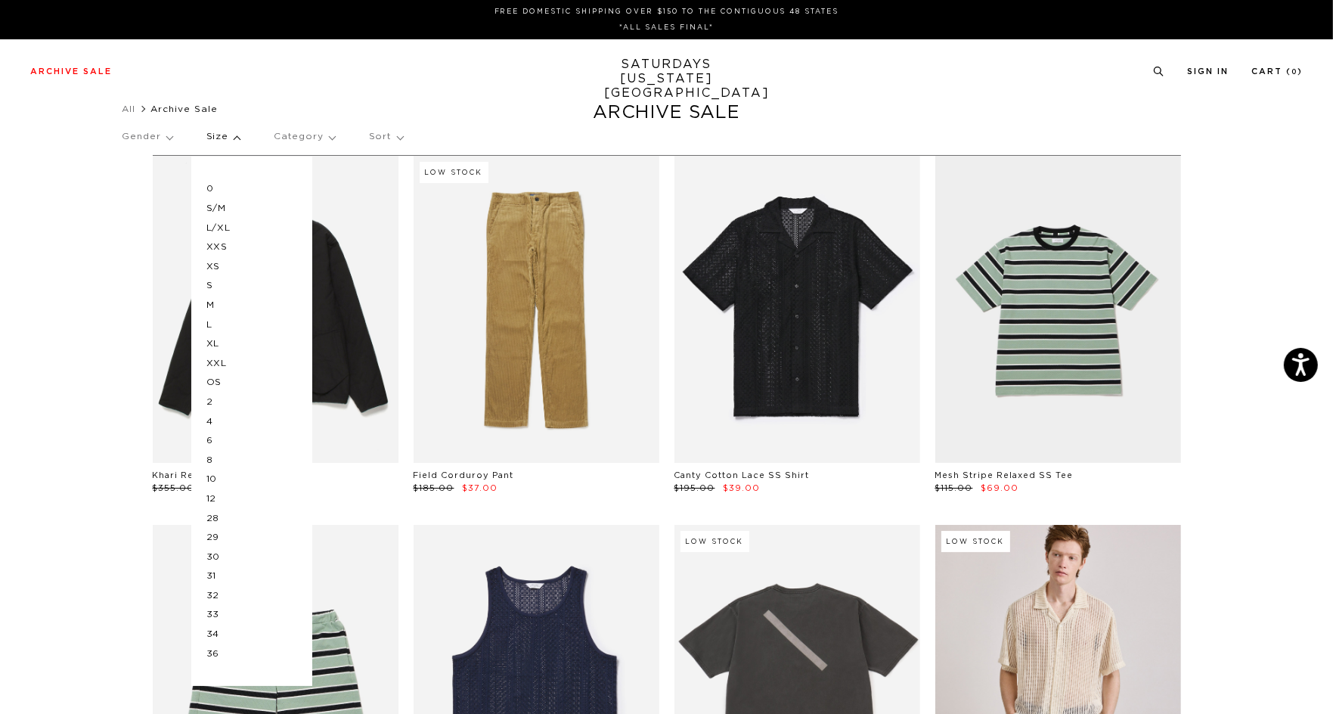
click at [218, 348] on p "XL" at bounding box center [251, 344] width 91 height 20
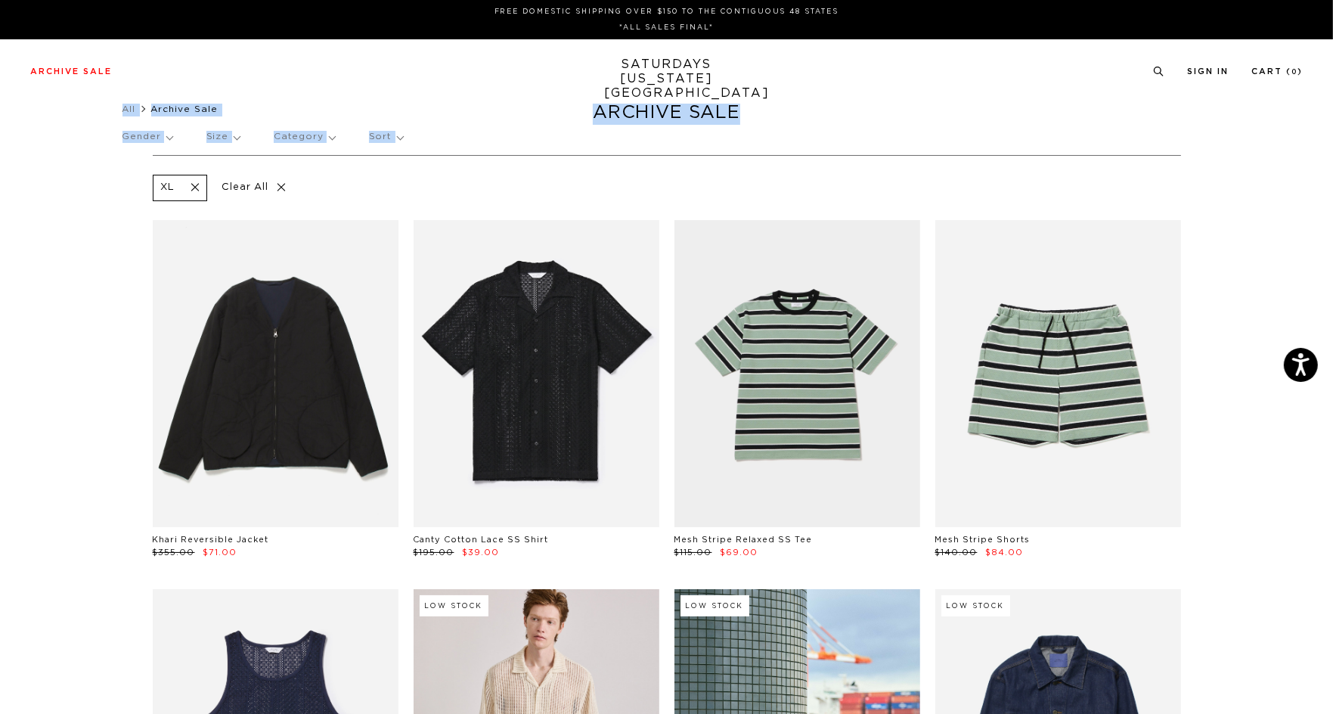
scroll to position [0, 9]
drag, startPoint x: 1334, startPoint y: 42, endPoint x: 1331, endPoint y: 57, distance: 15.4
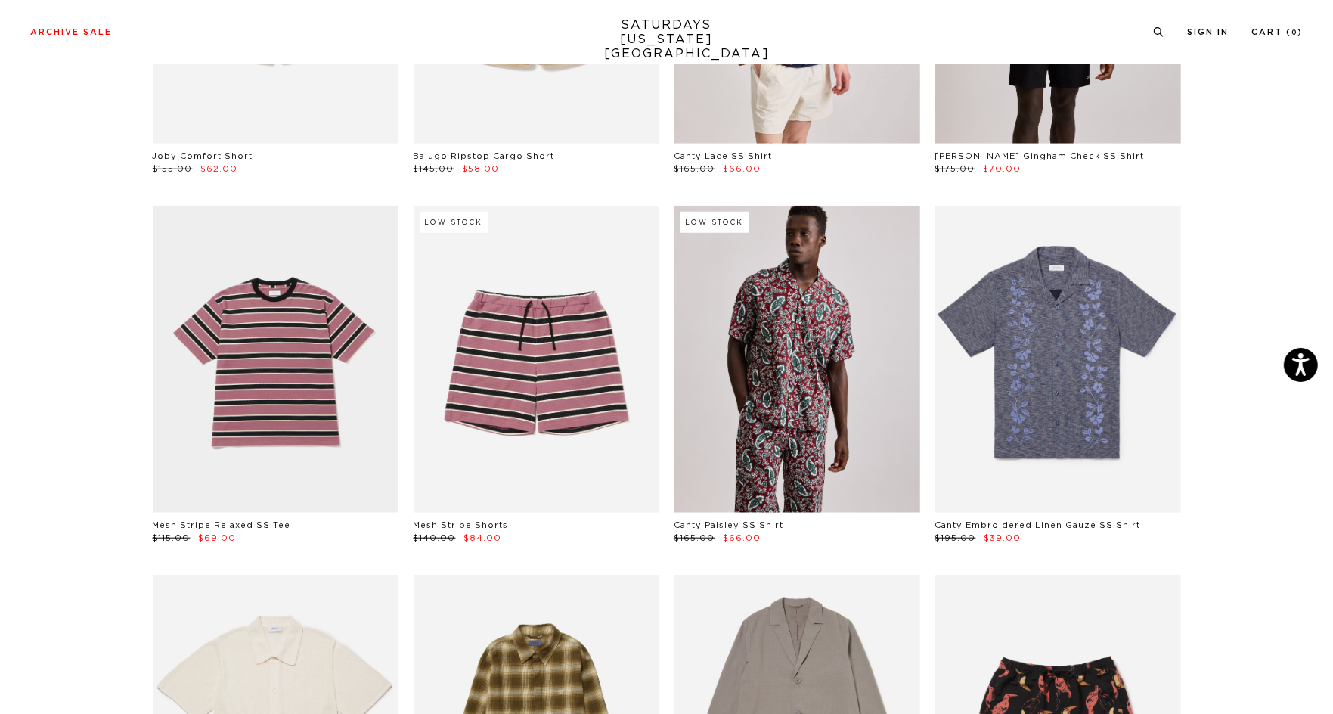
scroll to position [1491, 0]
drag, startPoint x: 1340, startPoint y: 35, endPoint x: 1322, endPoint y: 215, distance: 180.9
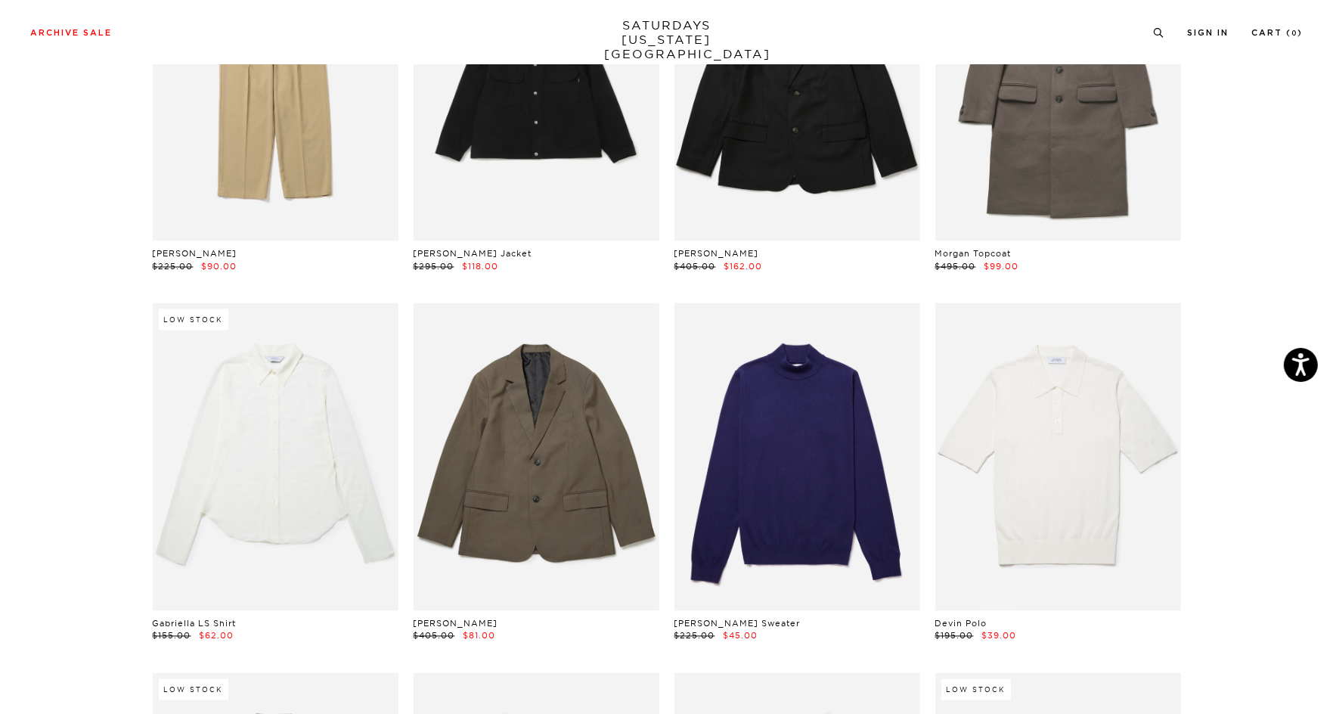
scroll to position [4525, 0]
